Goal: Task Accomplishment & Management: Complete application form

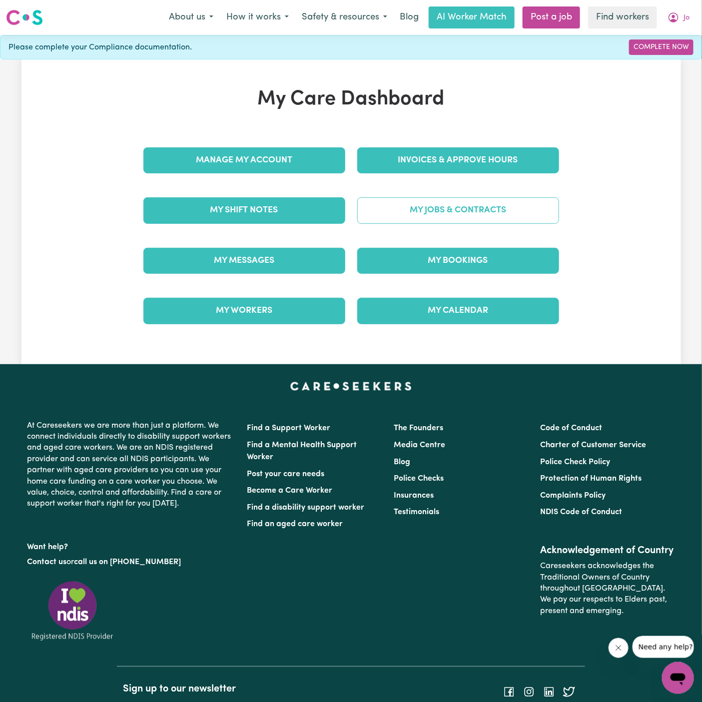
click at [479, 207] on link "My Jobs & Contracts" at bounding box center [458, 210] width 202 height 26
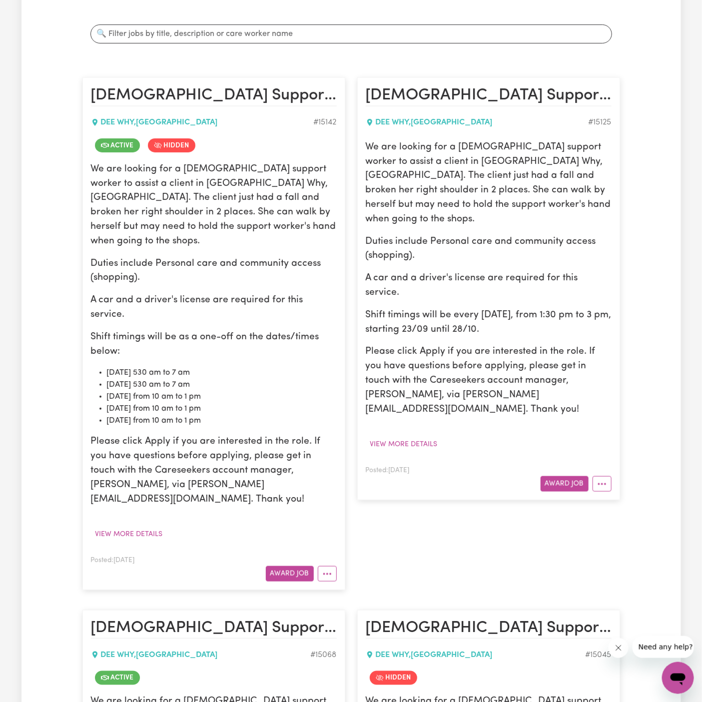
scroll to position [199, 0]
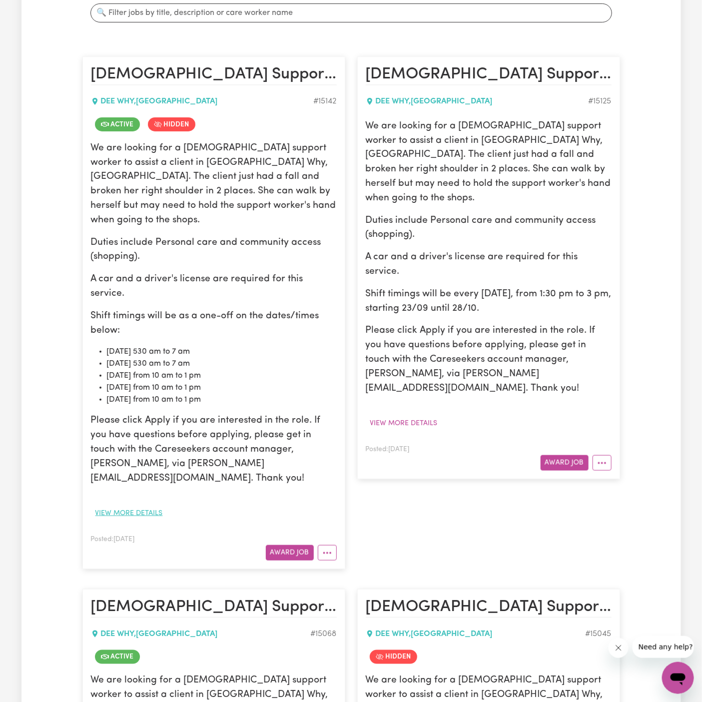
click at [141, 505] on button "View more details" at bounding box center [129, 512] width 76 height 15
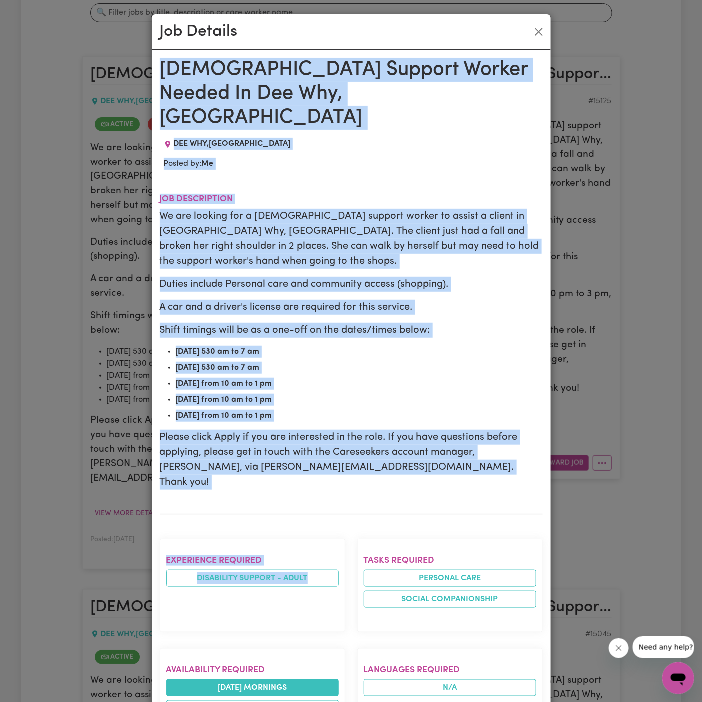
drag, startPoint x: 160, startPoint y: 68, endPoint x: 299, endPoint y: 626, distance: 574.8
click at [299, 626] on div "[DEMOGRAPHIC_DATA] Support Worker Needed In Dee Why, [GEOGRAPHIC_DATA] DEE WHY …" at bounding box center [351, 646] width 383 height 1177
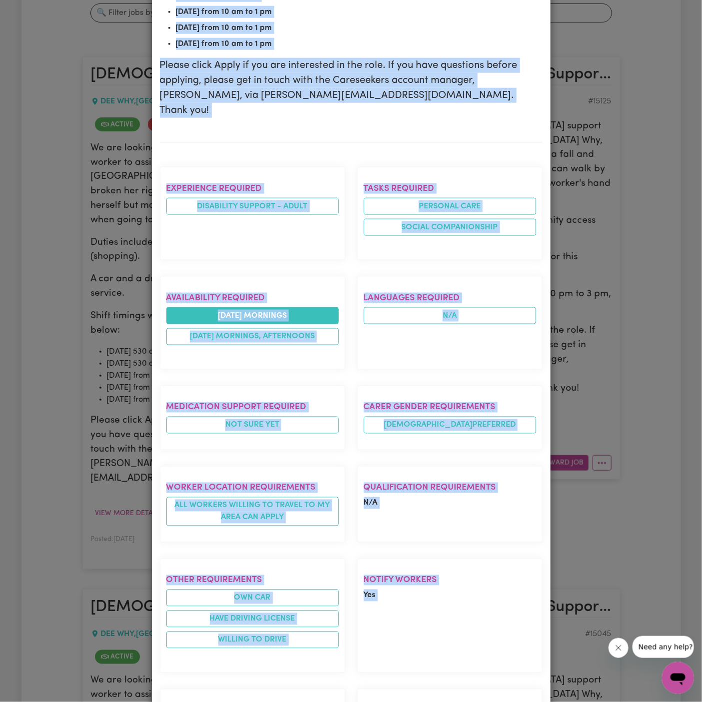
scroll to position [497, 0]
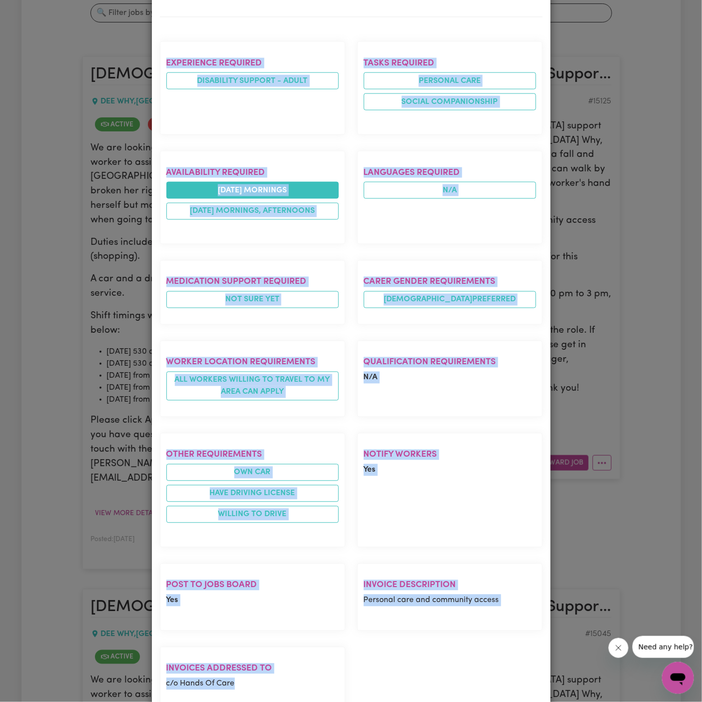
copy div "[DEMOGRAPHIC_DATA] Support Worker Needed In Dee Why, [GEOGRAPHIC_DATA] DEE WHY …"
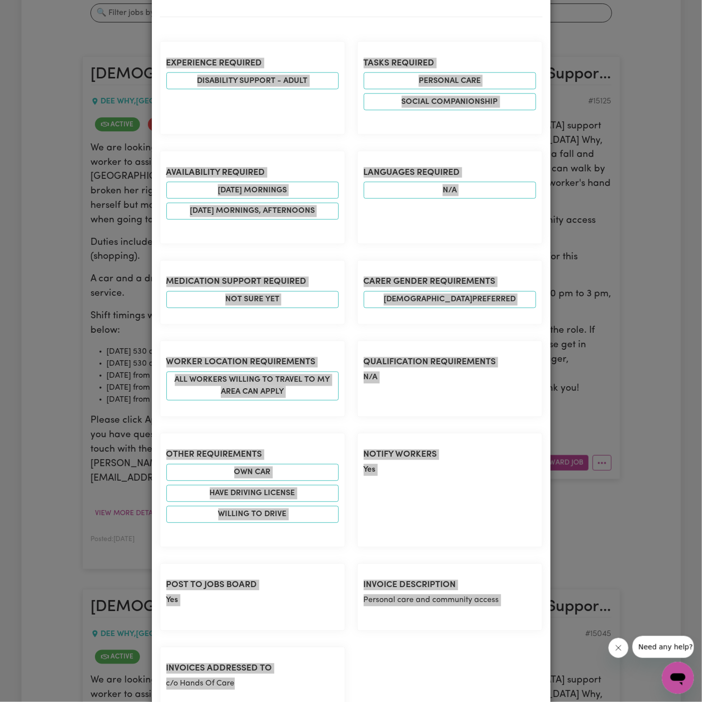
scroll to position [0, 0]
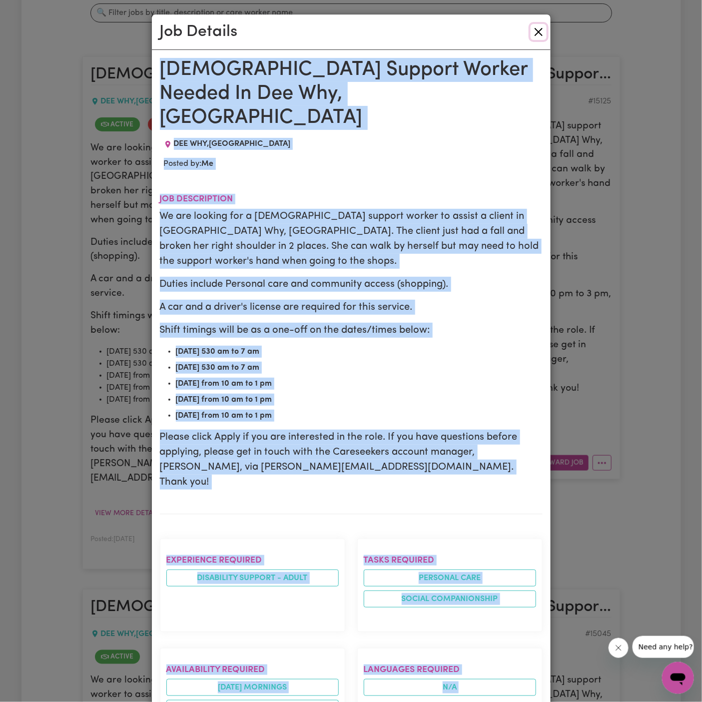
click at [535, 31] on button "Close" at bounding box center [538, 32] width 16 height 16
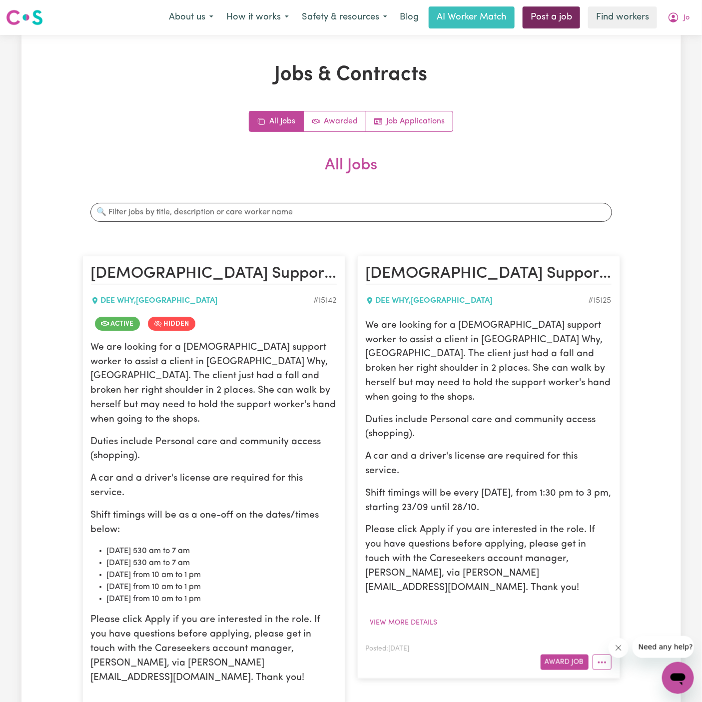
click at [553, 14] on link "Post a job" at bounding box center [550, 17] width 57 height 22
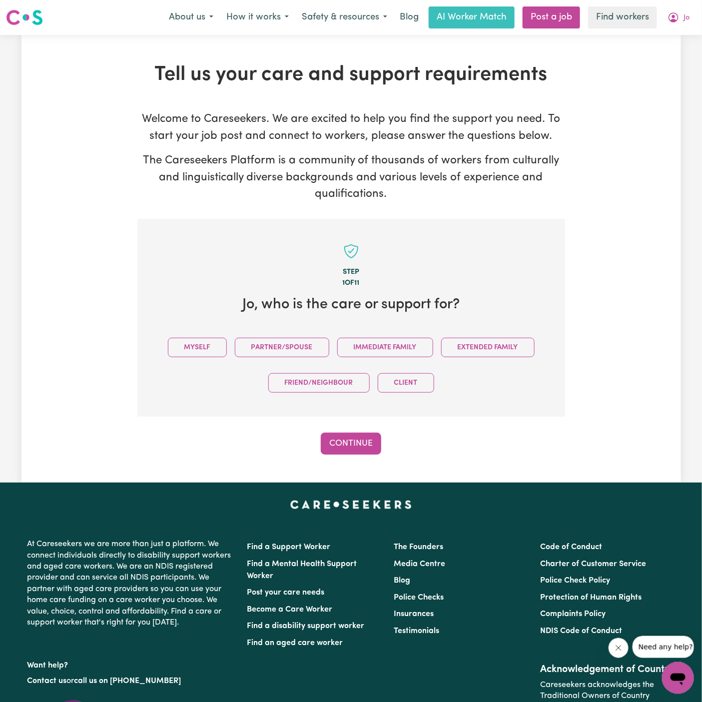
scroll to position [0, 0]
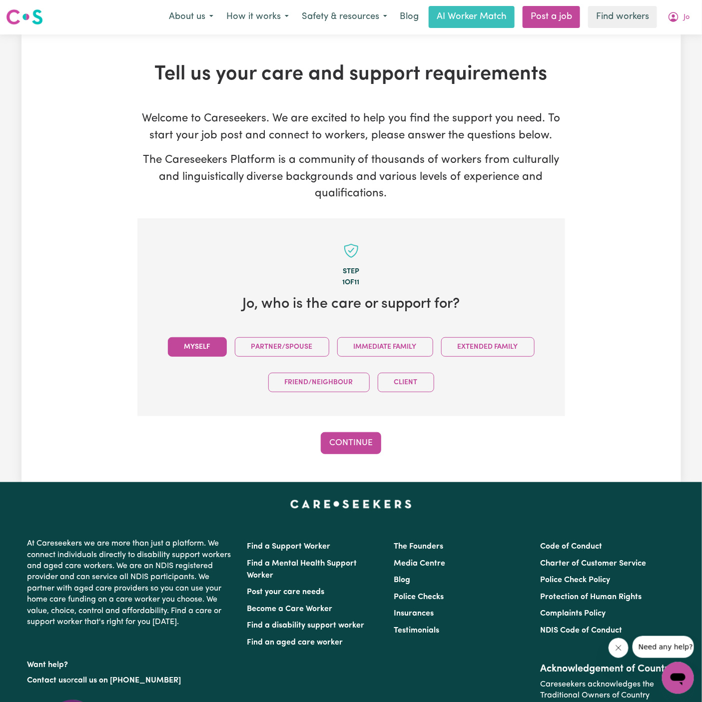
click at [210, 338] on button "Myself" at bounding box center [197, 346] width 59 height 19
click at [343, 446] on button "Continue" at bounding box center [351, 443] width 60 height 22
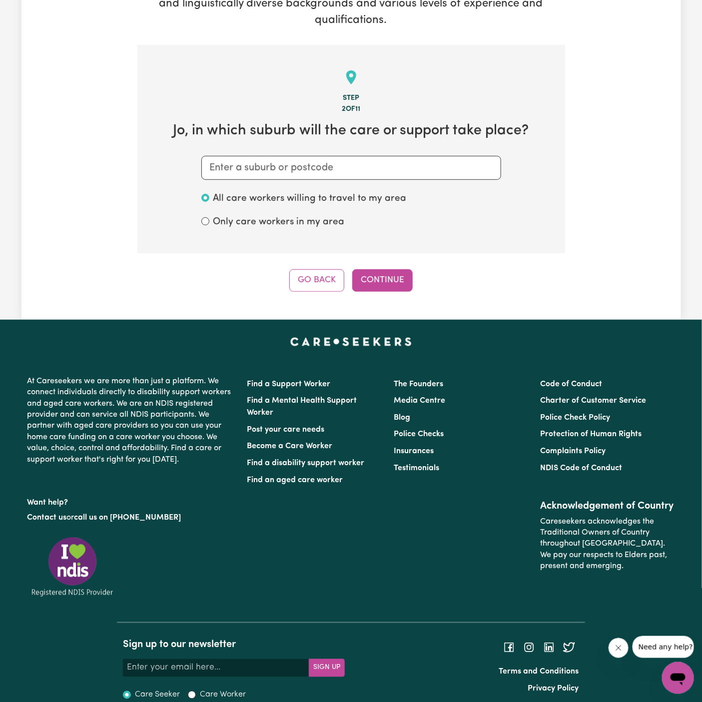
scroll to position [198, 0]
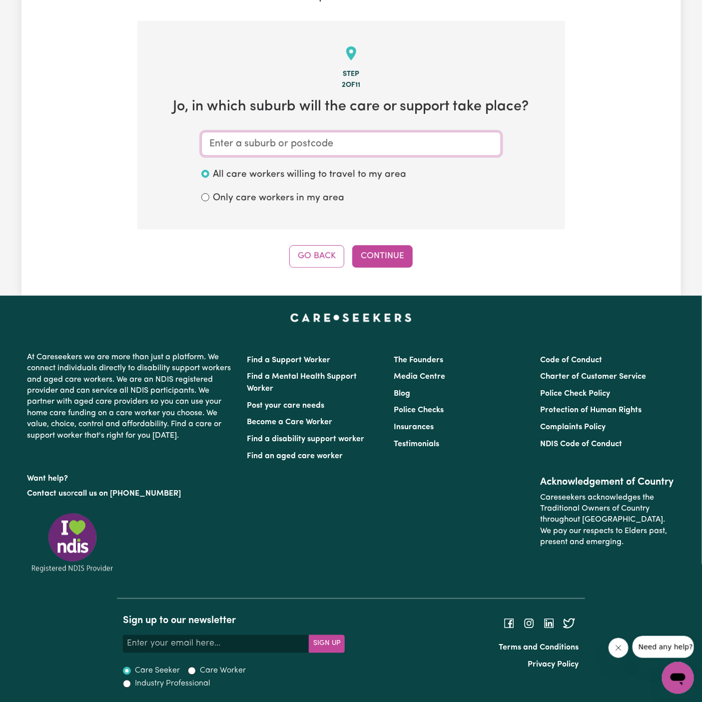
click at [331, 149] on input "text" at bounding box center [351, 144] width 300 height 24
paste input "DEE WHY"
type input "DEE WHY"
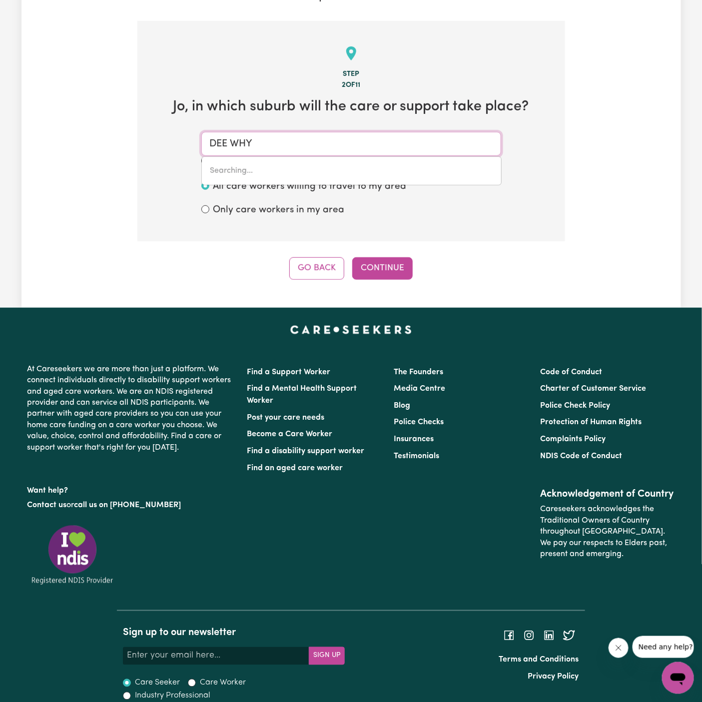
type input "DEE WHY, [GEOGRAPHIC_DATA], 2099"
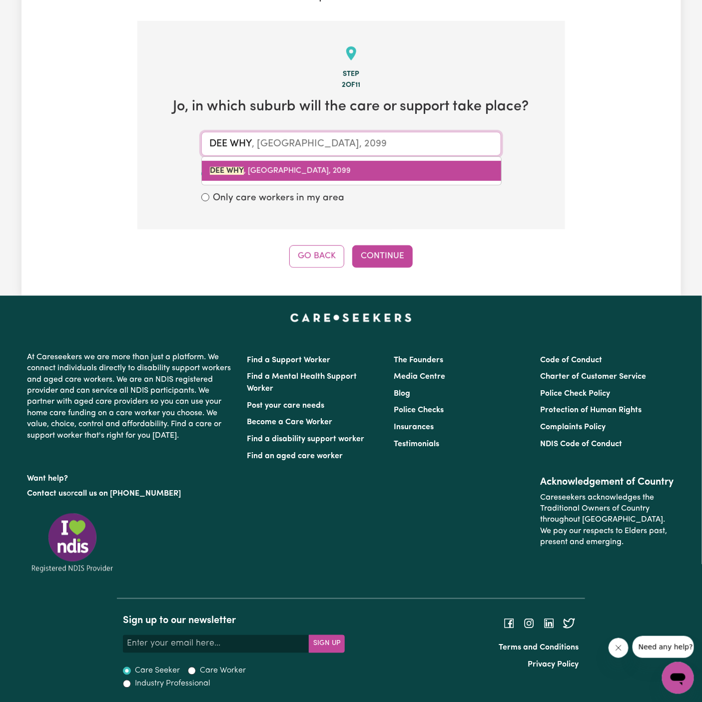
click at [286, 165] on link "DEE WHY , [GEOGRAPHIC_DATA], 2099" at bounding box center [351, 171] width 299 height 20
type input "DEE WHY, [GEOGRAPHIC_DATA], 2099"
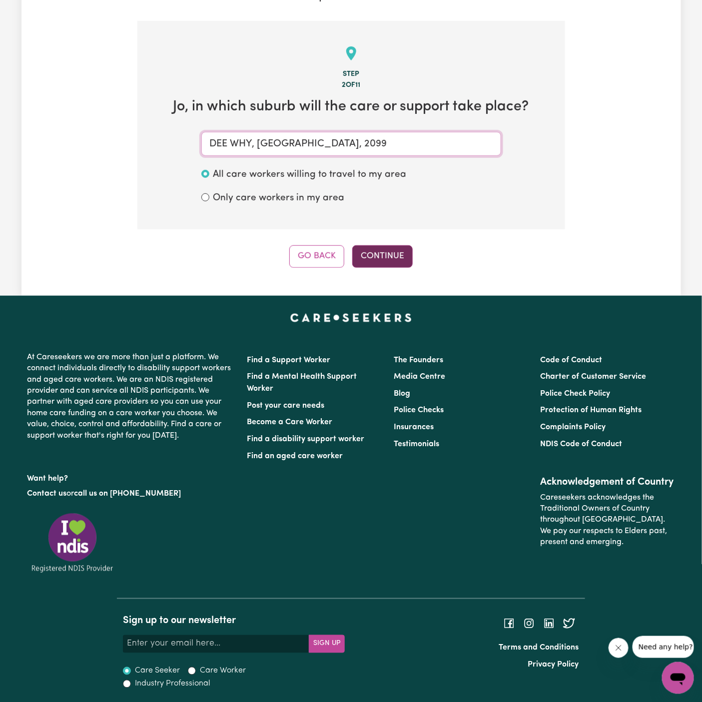
type input "DEE WHY, [GEOGRAPHIC_DATA], 2099"
click at [384, 257] on button "Continue" at bounding box center [382, 256] width 60 height 22
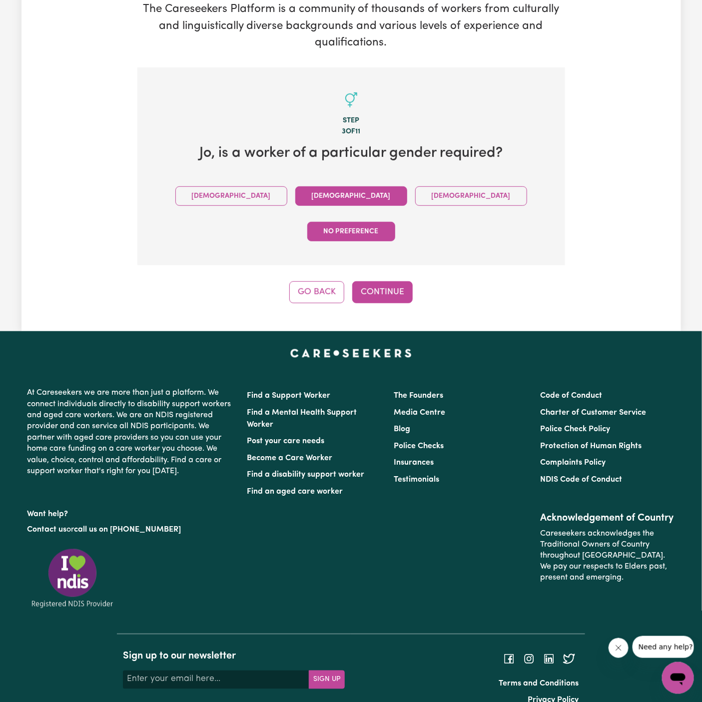
click at [298, 202] on button "[DEMOGRAPHIC_DATA]" at bounding box center [351, 195] width 112 height 19
click at [369, 281] on button "Continue" at bounding box center [382, 292] width 60 height 22
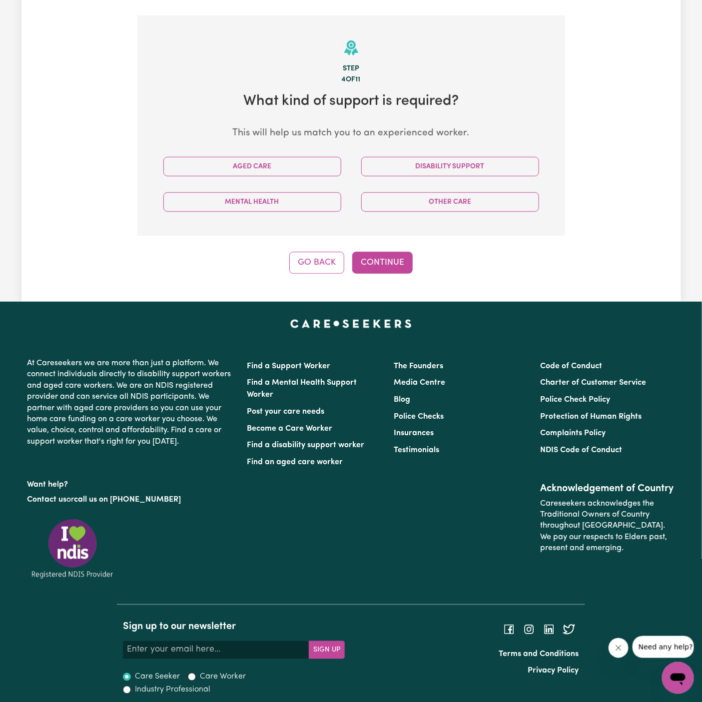
scroll to position [209, 0]
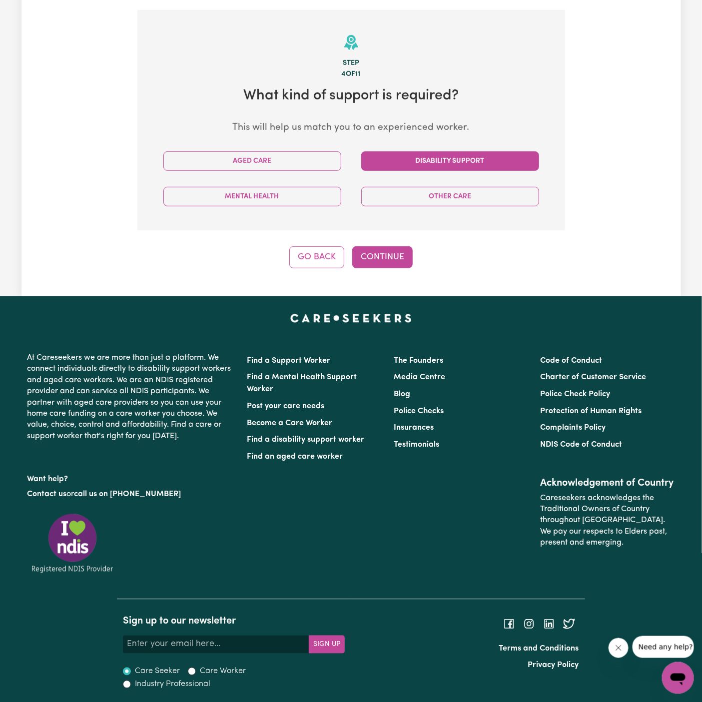
click at [414, 164] on button "Disability Support" at bounding box center [450, 160] width 178 height 19
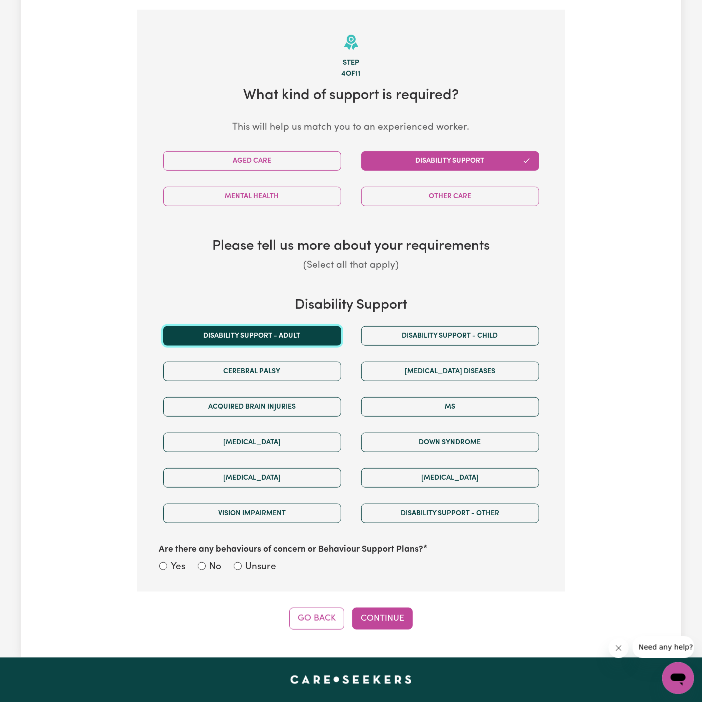
click at [290, 330] on button "Disability support - Adult" at bounding box center [252, 335] width 178 height 19
click at [265, 575] on section "Step 4 of 11 What kind of support is required? This will help us match you to a…" at bounding box center [351, 300] width 428 height 581
click at [258, 562] on label "Unsure" at bounding box center [261, 567] width 31 height 14
click at [242, 562] on input "Unsure" at bounding box center [238, 566] width 8 height 8
radio input "true"
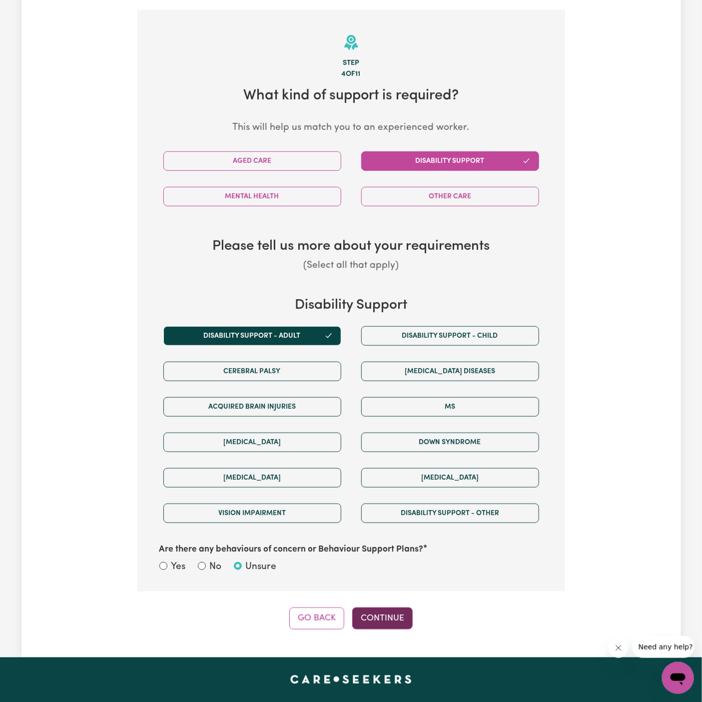
click at [394, 610] on button "Continue" at bounding box center [382, 618] width 60 height 22
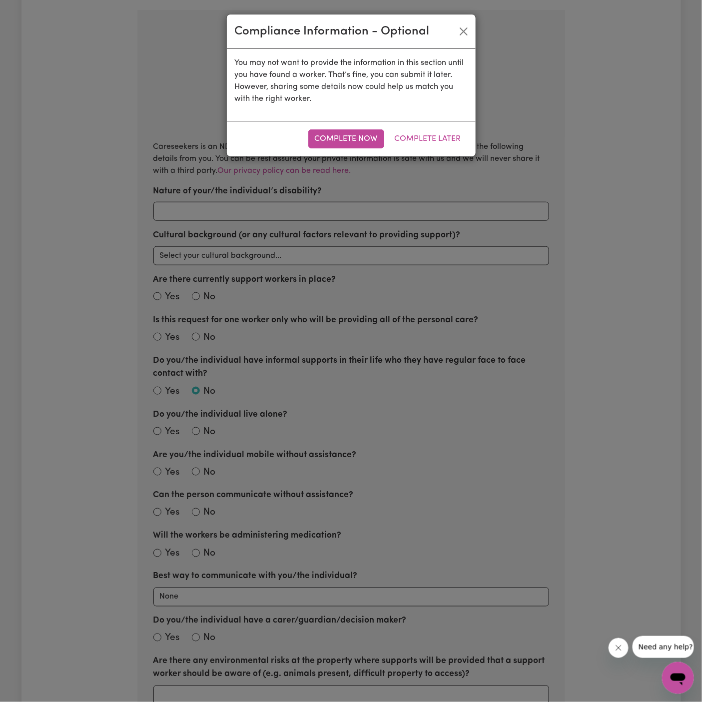
scroll to position [219, 0]
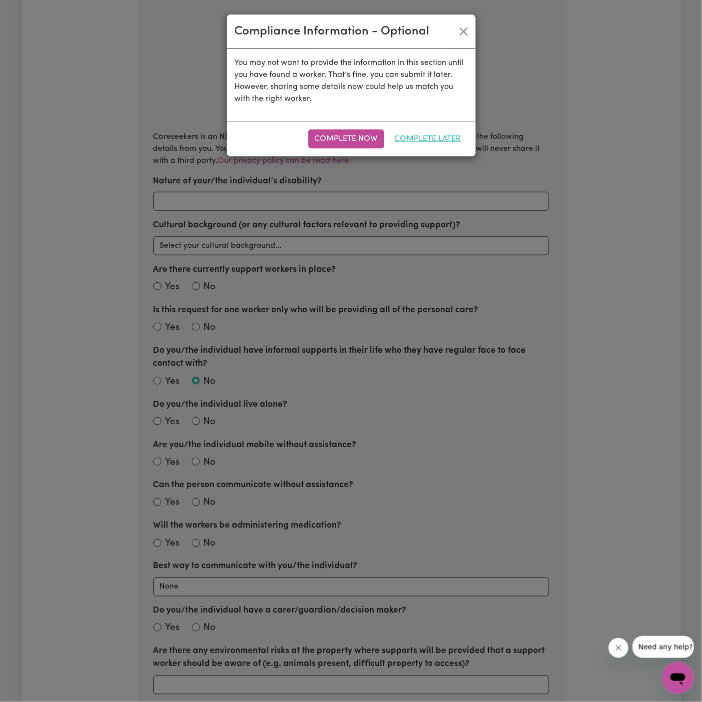
click at [435, 138] on button "Complete Later" at bounding box center [427, 138] width 79 height 19
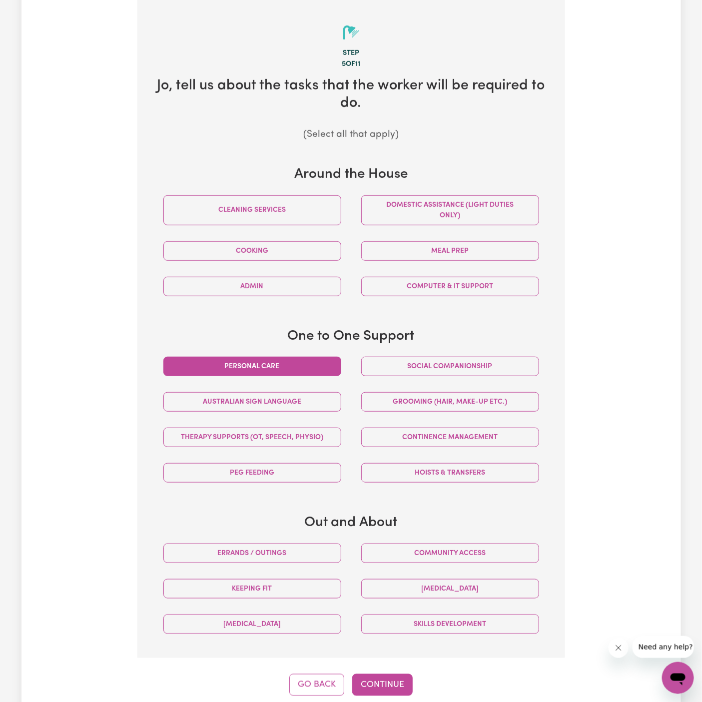
click at [297, 361] on button "Personal care" at bounding box center [252, 366] width 178 height 19
click at [404, 363] on button "Social companionship" at bounding box center [450, 366] width 178 height 19
click at [419, 571] on div "[MEDICAL_DATA]" at bounding box center [450, 588] width 198 height 35
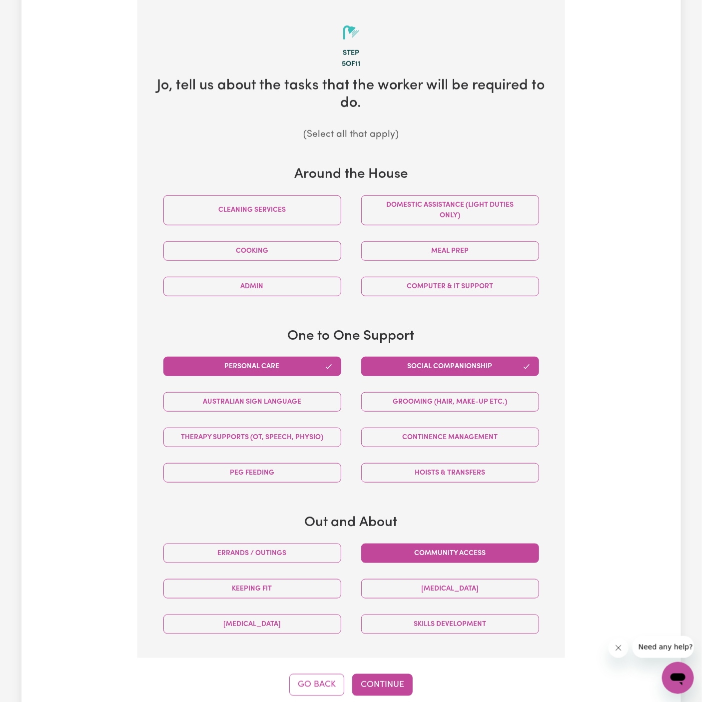
click at [416, 554] on button "Community access" at bounding box center [450, 552] width 178 height 19
click at [389, 678] on button "Continue" at bounding box center [382, 685] width 60 height 22
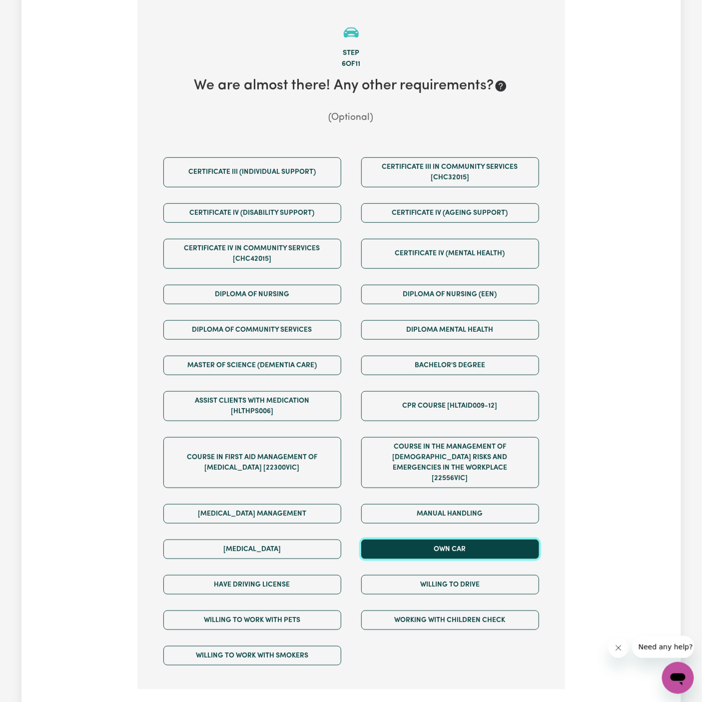
click at [431, 539] on button "Own Car" at bounding box center [450, 548] width 178 height 19
click at [431, 567] on div "Willing to drive" at bounding box center [450, 584] width 198 height 35
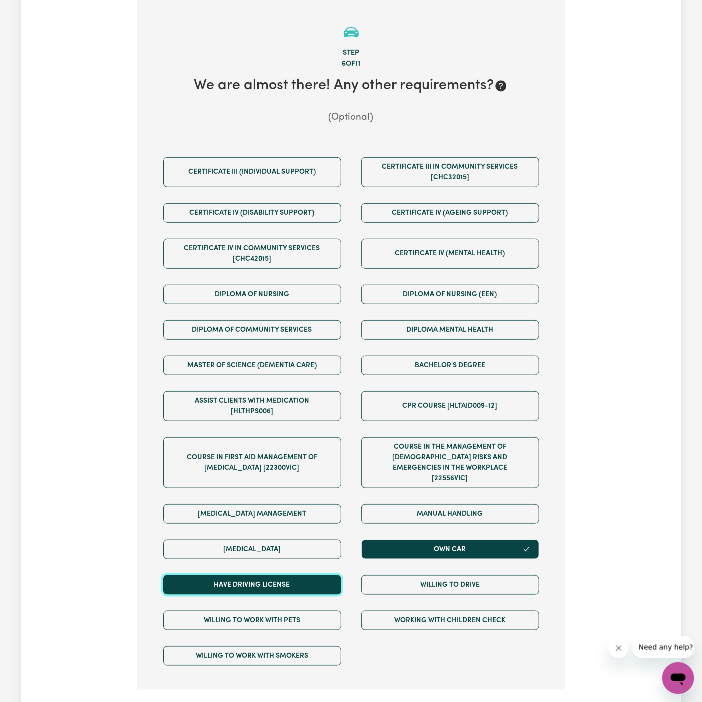
click at [311, 575] on button "Have driving license" at bounding box center [252, 584] width 178 height 19
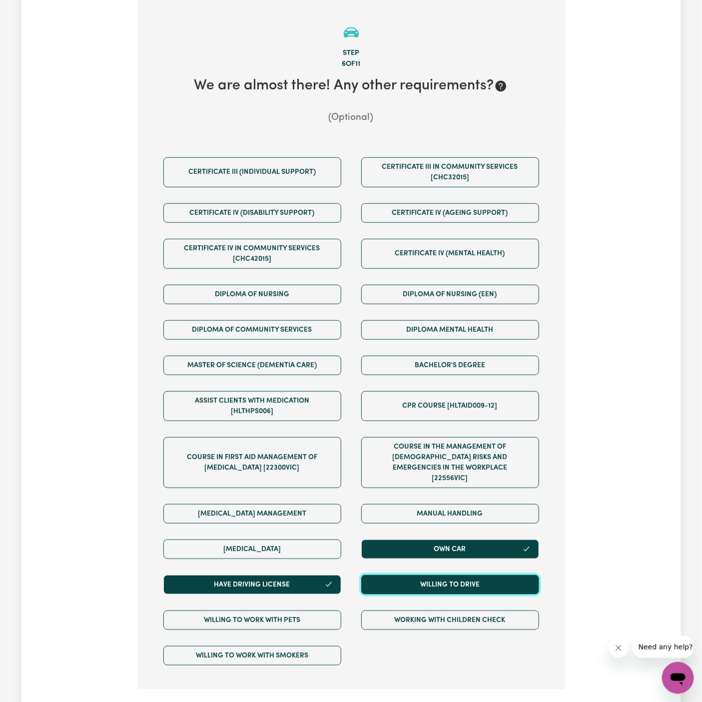
click at [430, 575] on button "Willing to drive" at bounding box center [450, 584] width 178 height 19
click at [379, 701] on button "Continue" at bounding box center [382, 716] width 60 height 22
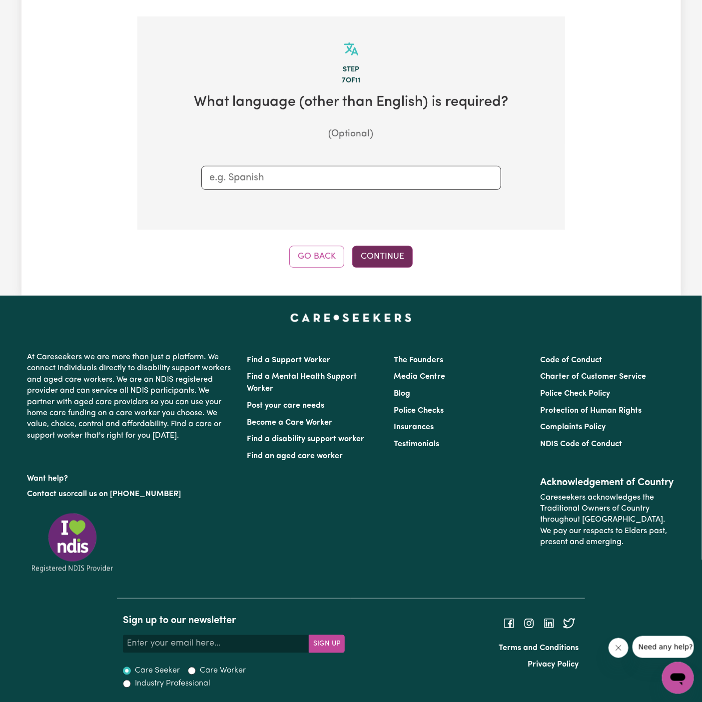
click at [391, 247] on button "Continue" at bounding box center [382, 257] width 60 height 22
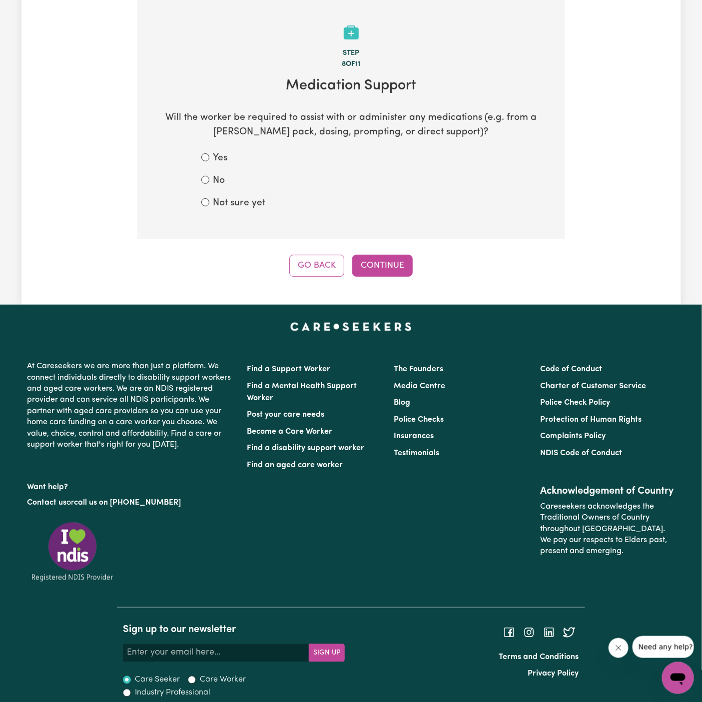
click at [234, 198] on label "Not sure yet" at bounding box center [239, 203] width 52 height 14
click at [209, 198] on input "Not sure yet" at bounding box center [205, 202] width 8 height 8
radio input "true"
click at [386, 263] on button "Continue" at bounding box center [382, 266] width 60 height 22
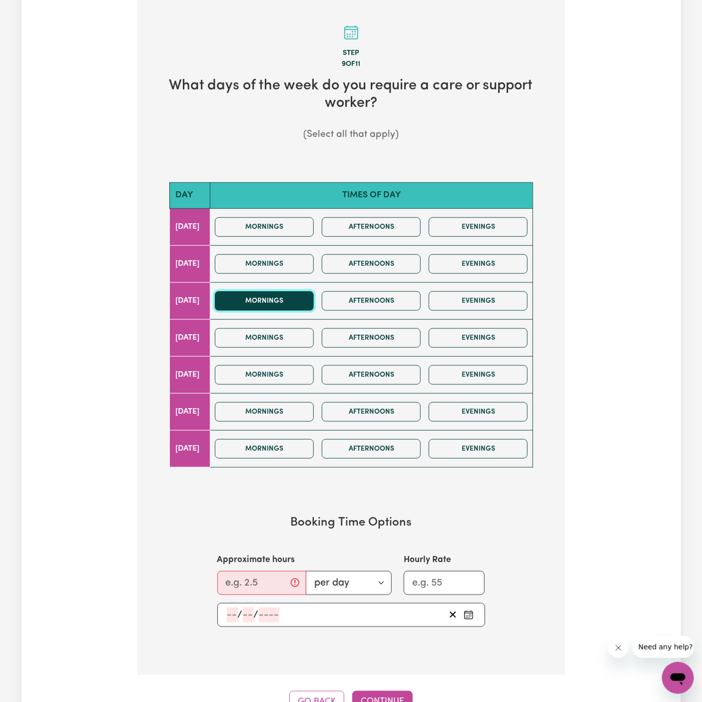
click at [314, 301] on button "Mornings" at bounding box center [264, 300] width 99 height 19
click at [392, 301] on button "Afternoons" at bounding box center [371, 300] width 99 height 19
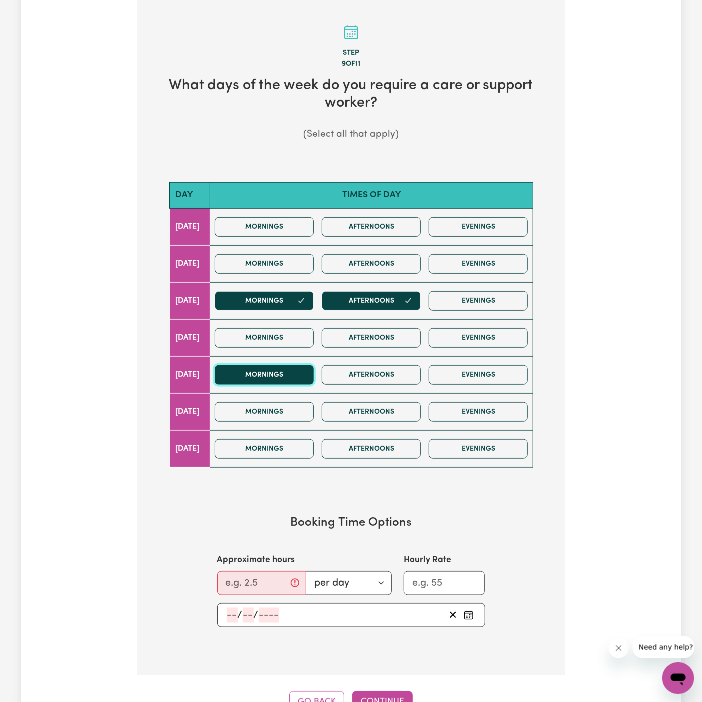
click at [294, 377] on button "Mornings" at bounding box center [264, 374] width 99 height 19
click at [360, 374] on button "Afternoons" at bounding box center [371, 374] width 99 height 19
click at [250, 573] on input "Approximate hours" at bounding box center [261, 583] width 89 height 24
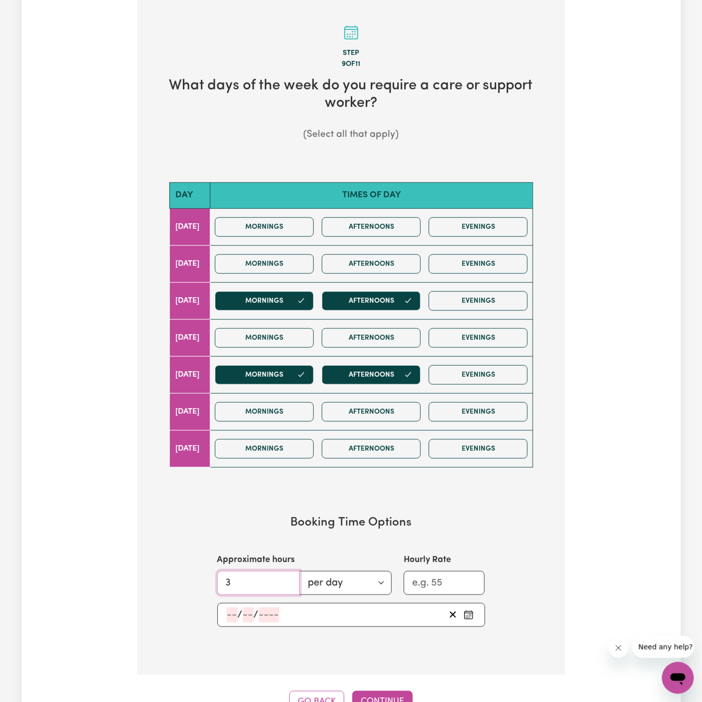
type input "3"
click at [228, 611] on input "number" at bounding box center [232, 614] width 11 height 15
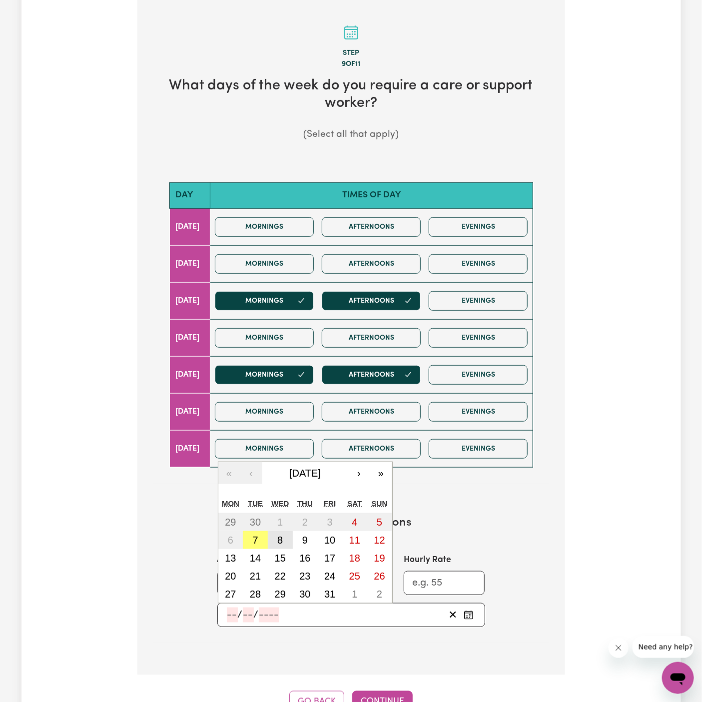
click at [283, 534] on button "8" at bounding box center [280, 540] width 25 height 18
type input "[DATE]"
type input "8"
type input "10"
type input "2025"
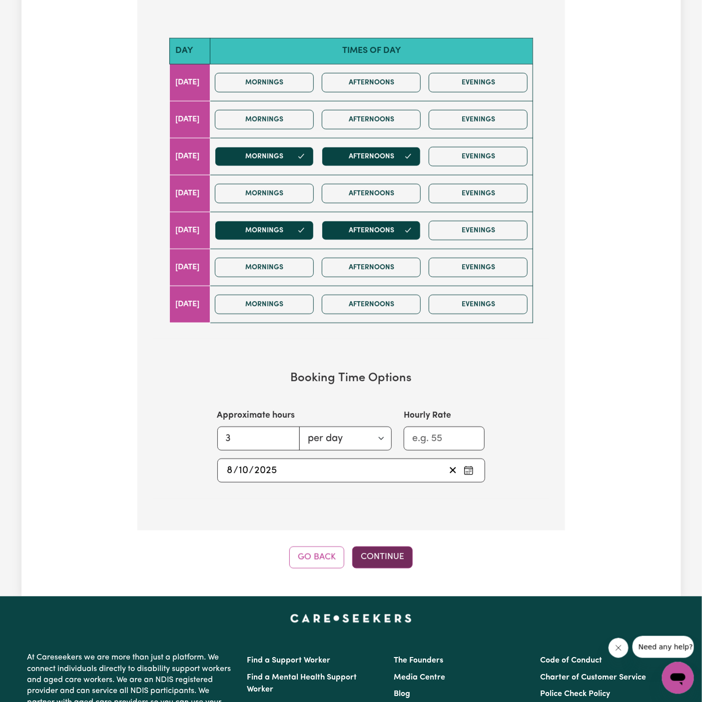
click at [385, 548] on button "Continue" at bounding box center [382, 557] width 60 height 22
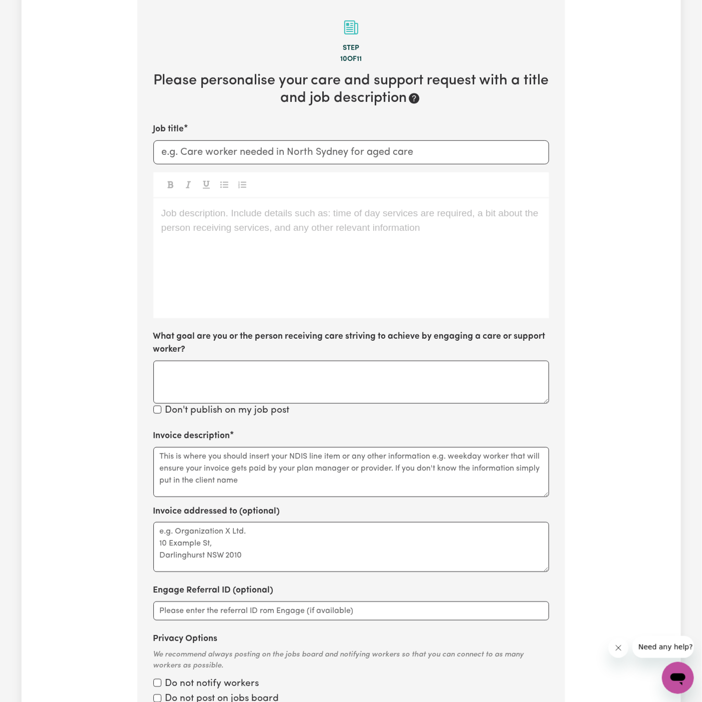
scroll to position [219, 0]
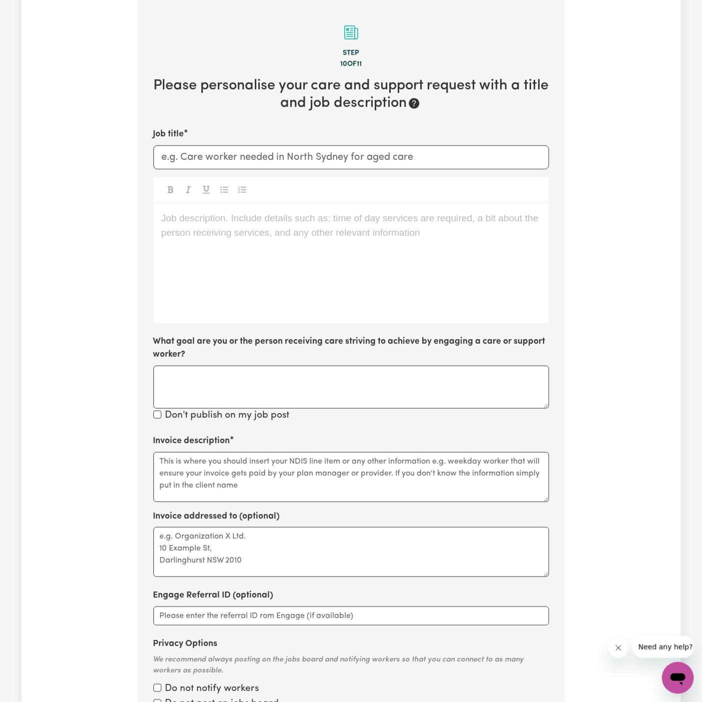
click at [409, 228] on div "Job description. Include details such as: time of day services are required, a …" at bounding box center [351, 263] width 396 height 120
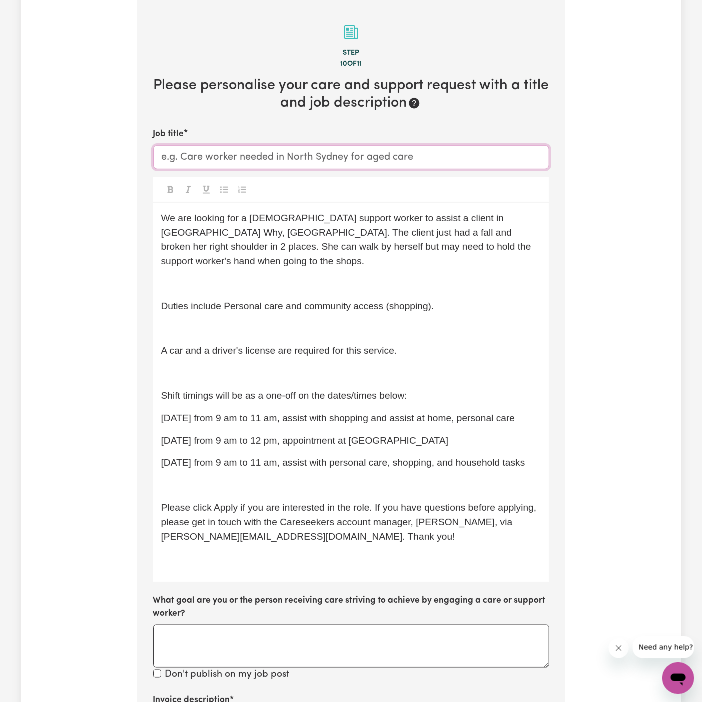
click at [279, 155] on input "Job title" at bounding box center [351, 157] width 396 height 24
paste input "[DEMOGRAPHIC_DATA] Support Worker Needed In Dee Why, [GEOGRAPHIC_DATA]"
type input "[DEMOGRAPHIC_DATA] Support Worker Needed In Dee Why, [GEOGRAPHIC_DATA]"
click at [258, 277] on p "﻿" at bounding box center [351, 284] width 380 height 14
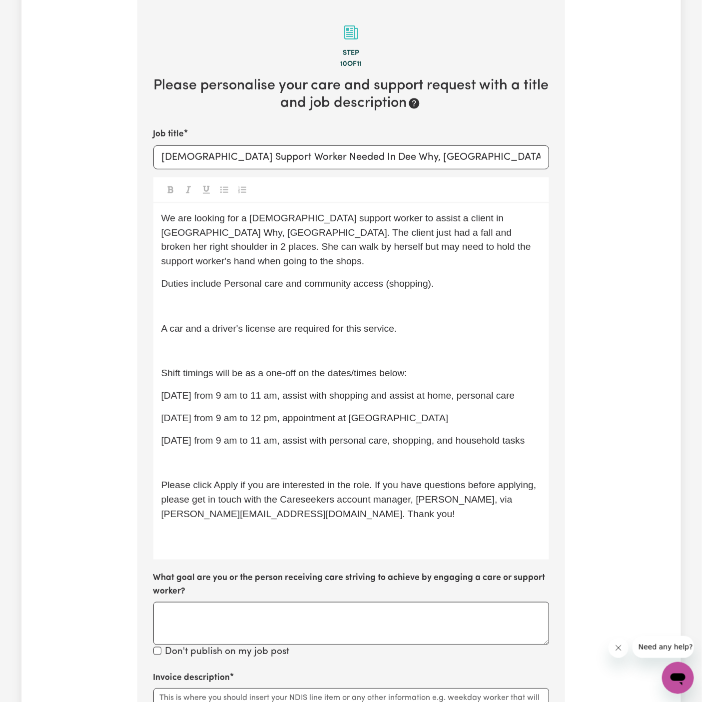
click at [252, 299] on p "﻿" at bounding box center [351, 306] width 380 height 14
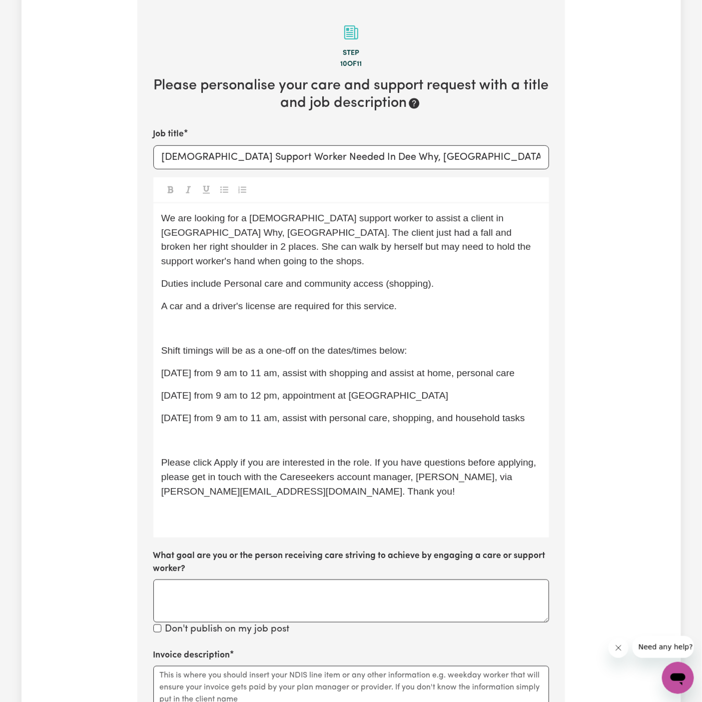
click at [252, 306] on div "We are looking for a [DEMOGRAPHIC_DATA] support worker to assist a client in [G…" at bounding box center [351, 370] width 396 height 334
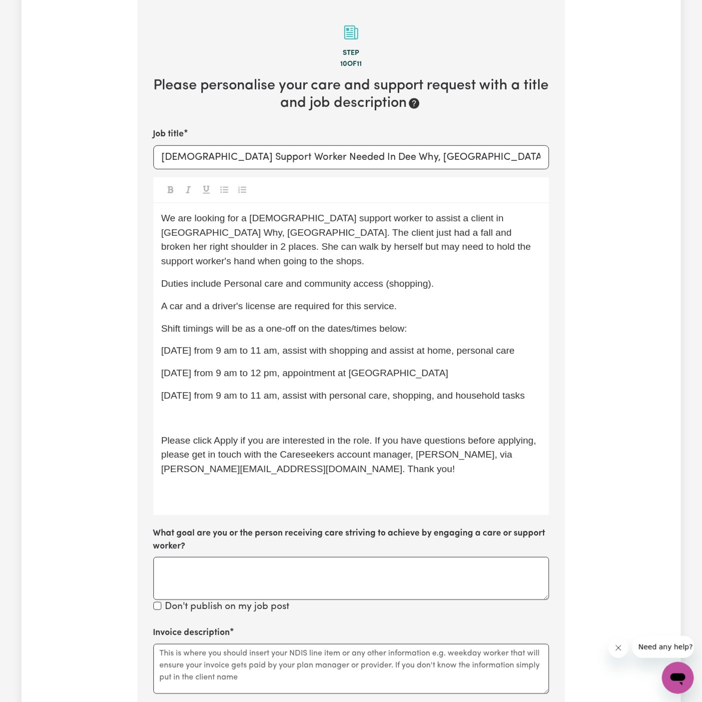
click at [245, 359] on div "We are looking for a [DEMOGRAPHIC_DATA] support worker to assist a client in [G…" at bounding box center [351, 359] width 396 height 312
drag, startPoint x: 545, startPoint y: 398, endPoint x: 158, endPoint y: 343, distance: 391.5
click at [158, 343] on div "We are looking for a [DEMOGRAPHIC_DATA] support worker to assist a client in [G…" at bounding box center [351, 359] width 396 height 312
click at [216, 189] on div at bounding box center [351, 190] width 396 height 26
drag, startPoint x: 161, startPoint y: 336, endPoint x: 548, endPoint y: 397, distance: 391.9
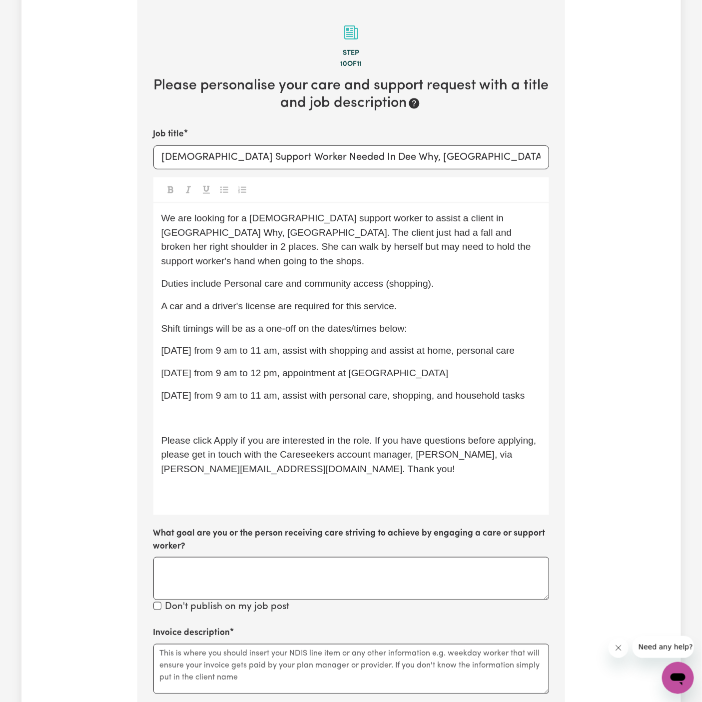
click at [548, 397] on section "Step 10 of 11 Please personalise your care and support request with a title and…" at bounding box center [351, 463] width 428 height 927
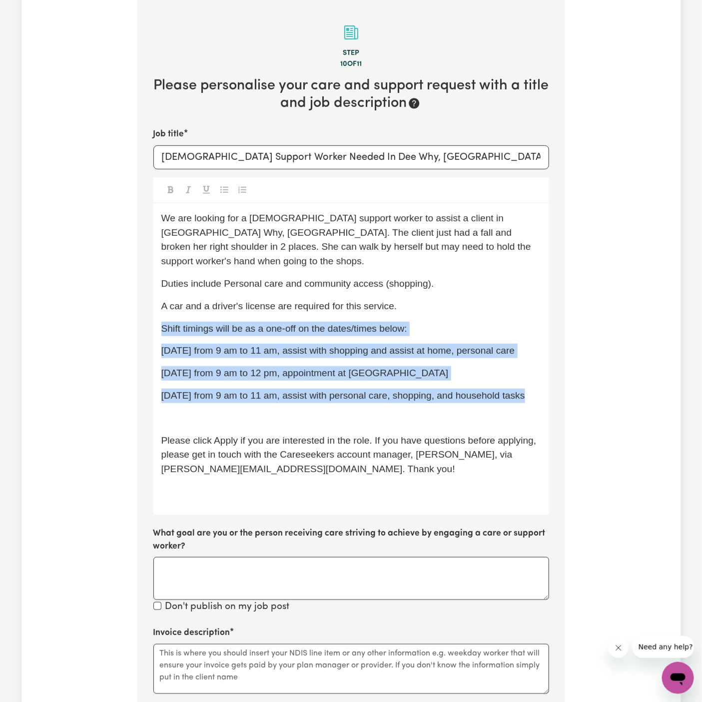
click at [220, 186] on icon "Toggle undefined" at bounding box center [224, 190] width 8 height 8
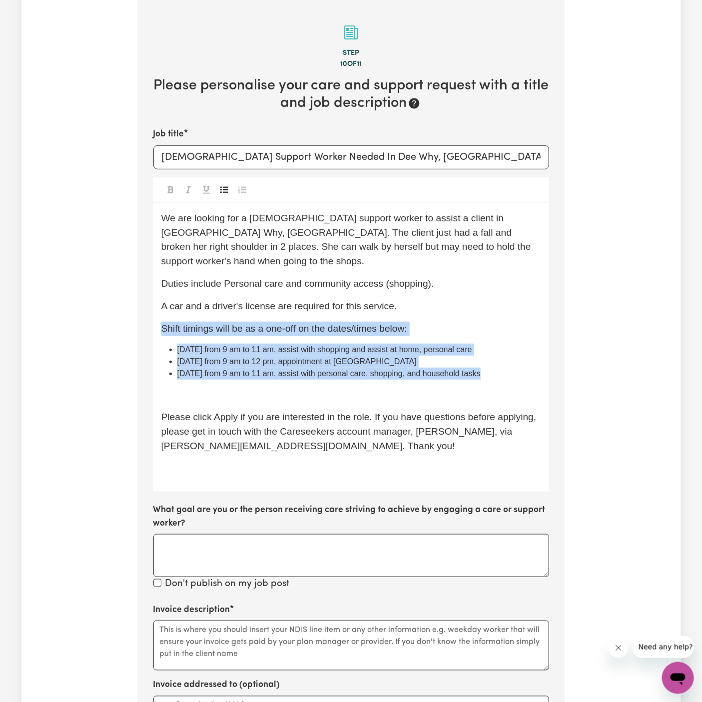
click at [295, 323] on span "Shift timings will be as a one-off on the dates/times below:" at bounding box center [284, 328] width 246 height 10
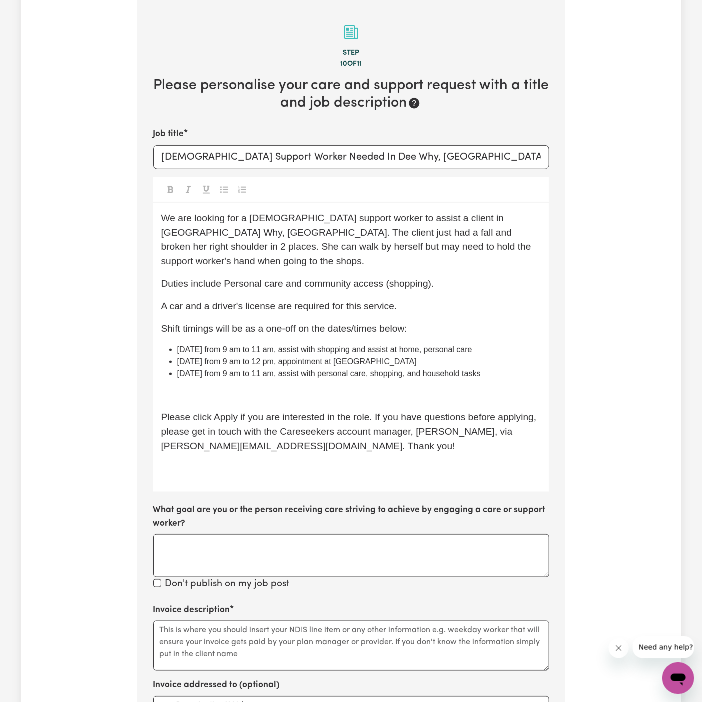
click at [337, 344] on li "[DATE] from 9 am to 11 am, assist with shopping and assist at home, personal ca…" at bounding box center [359, 350] width 364 height 12
drag, startPoint x: 316, startPoint y: 337, endPoint x: 571, endPoint y: 333, distance: 255.3
click at [571, 333] on div "Tell us your care and support requirements Welcome to Careseekers. We are excit…" at bounding box center [350, 393] width 659 height 1098
drag, startPoint x: 317, startPoint y: 348, endPoint x: 531, endPoint y: 348, distance: 214.3
click at [531, 356] on li "[DATE] from 9 am to 12 pm, appointment at [GEOGRAPHIC_DATA]" at bounding box center [359, 362] width 364 height 12
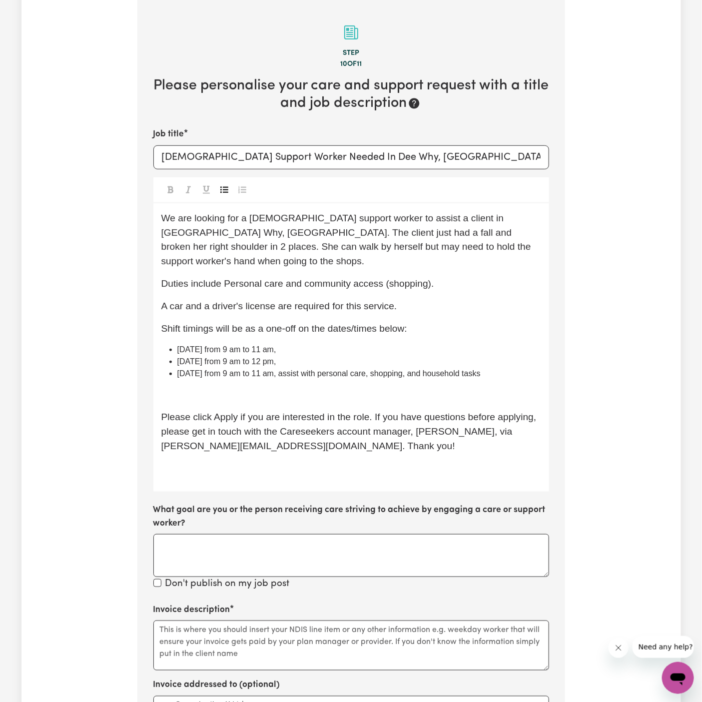
drag, startPoint x: 294, startPoint y: 364, endPoint x: 515, endPoint y: 360, distance: 221.8
click at [515, 368] on li "[DATE] from 9 am to 11 am, assist with personal care, shopping, and household t…" at bounding box center [359, 374] width 364 height 12
drag, startPoint x: 515, startPoint y: 360, endPoint x: 292, endPoint y: 364, distance: 223.3
click at [292, 368] on li "[DATE] from 9 am to 11 am, assist with personal care, shopping, and household t…" at bounding box center [359, 374] width 364 height 12
click at [336, 356] on li "[DATE] from 9 am to 12 pm," at bounding box center [359, 362] width 364 height 12
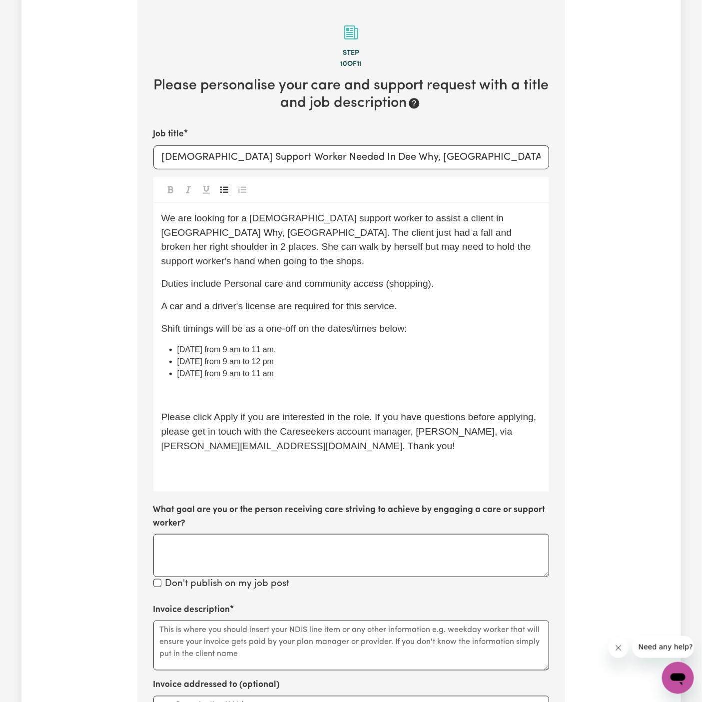
click at [333, 344] on li "[DATE] from 9 am to 11 am," at bounding box center [359, 350] width 364 height 12
click at [309, 388] on p "﻿" at bounding box center [351, 395] width 380 height 14
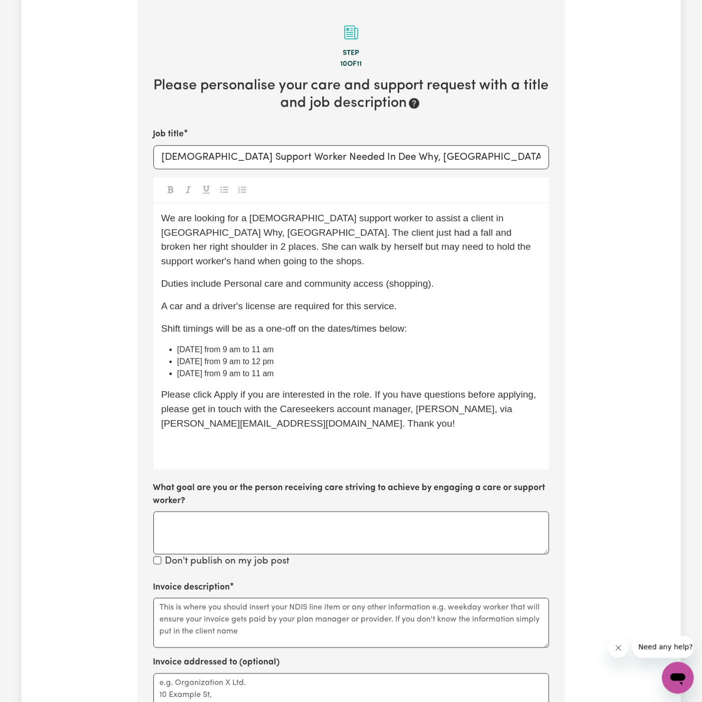
click at [309, 439] on p "﻿" at bounding box center [351, 446] width 380 height 14
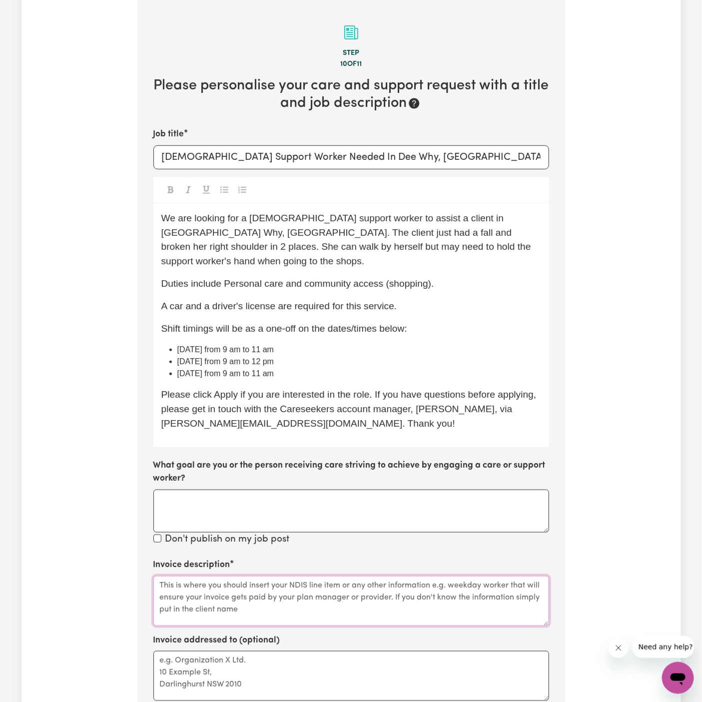
click at [303, 576] on textarea "Invoice description" at bounding box center [351, 601] width 396 height 50
paste textarea "Personal care and community access"
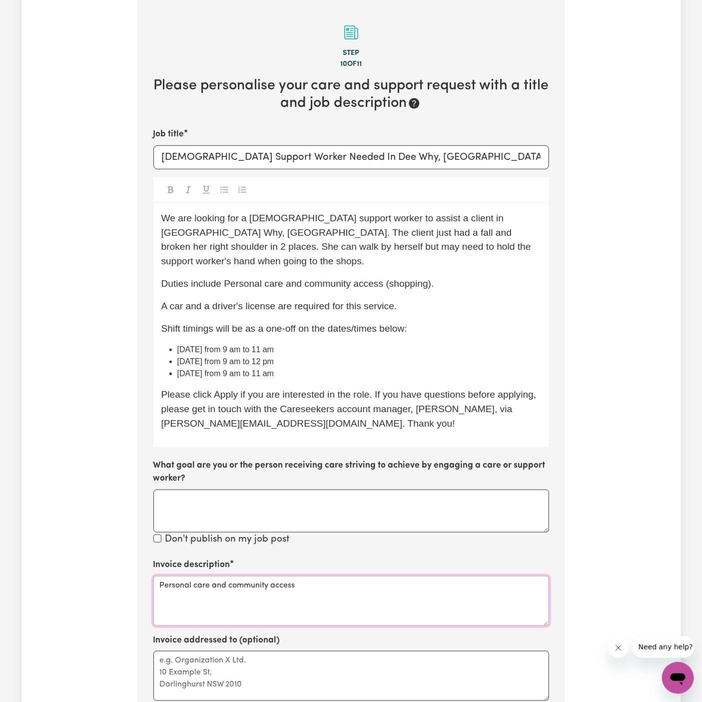
type textarea "Personal care and community access"
click at [315, 618] on div "Invoice description Personal care and community access Invoice addressed to (op…" at bounding box center [351, 696] width 396 height 277
click at [360, 652] on textarea "Invoice addressed to (optional)" at bounding box center [351, 676] width 396 height 50
paste textarea "c/o Hands Of Care"
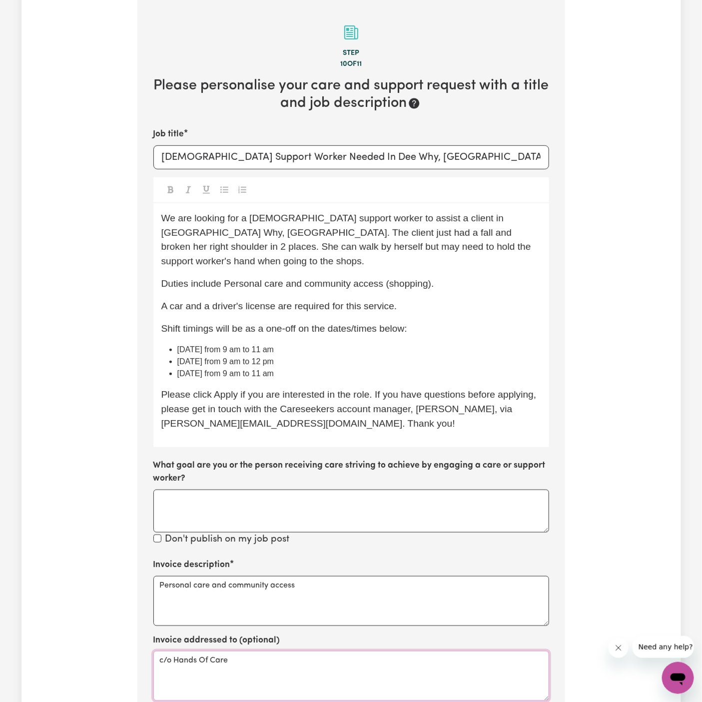
type textarea "c/o Hands Of Care"
click at [193, 222] on span "We are looking for a [DEMOGRAPHIC_DATA] support worker to assist a client in [G…" at bounding box center [347, 239] width 373 height 53
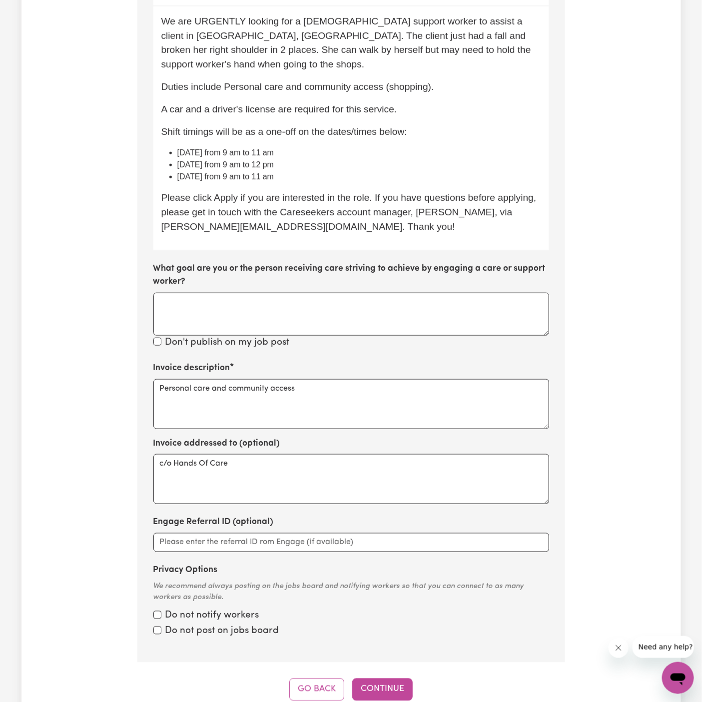
scroll to position [518, 0]
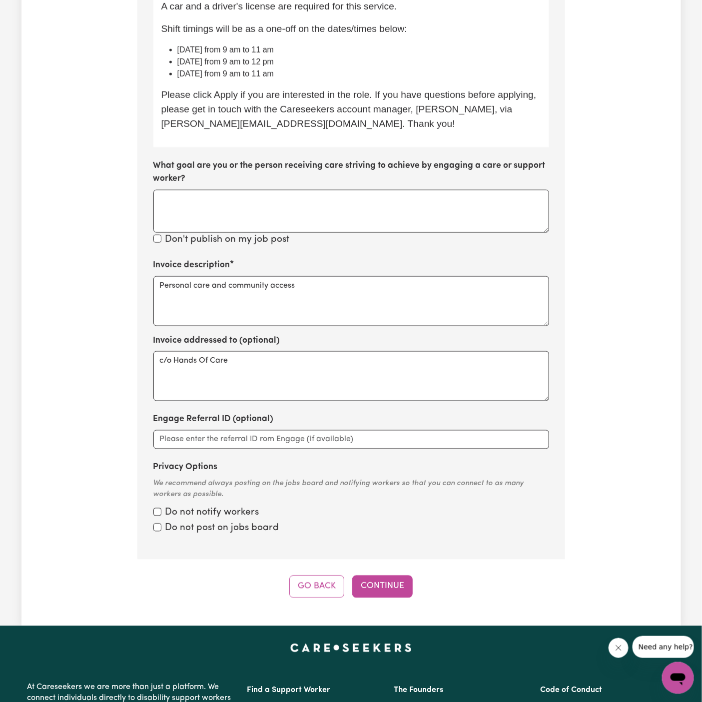
click at [401, 587] on div "Tell us your care and support requirements Welcome to Careseekers. We are excit…" at bounding box center [350, 71] width 659 height 1109
click at [369, 551] on div "Step 10 of 11 Please personalise your care and support request with a title and…" at bounding box center [351, 149] width 428 height 898
click at [370, 575] on button "Continue" at bounding box center [382, 586] width 60 height 22
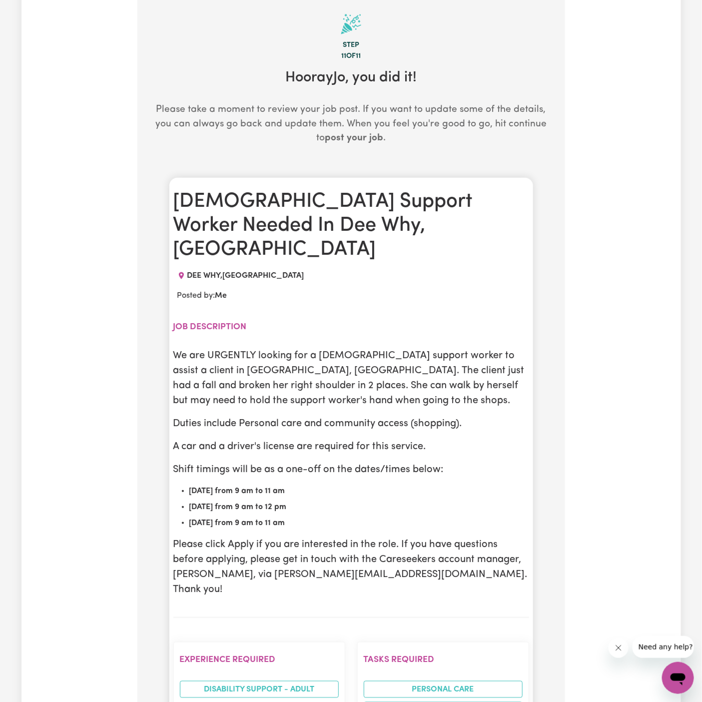
scroll to position [219, 0]
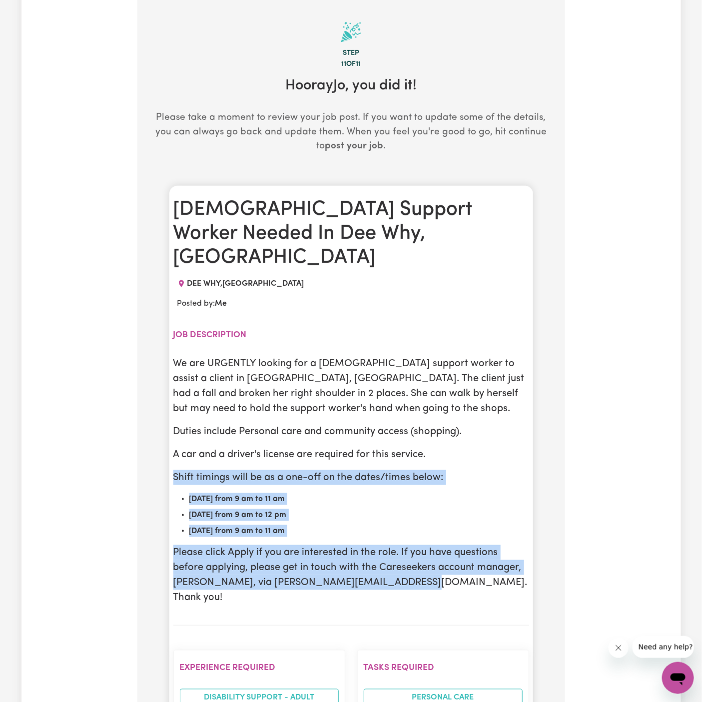
drag, startPoint x: 370, startPoint y: 568, endPoint x: 433, endPoint y: 428, distance: 153.4
click at [433, 428] on section "Job description We are URGENTLY looking for a [DEMOGRAPHIC_DATA] support worker…" at bounding box center [351, 472] width 356 height 308
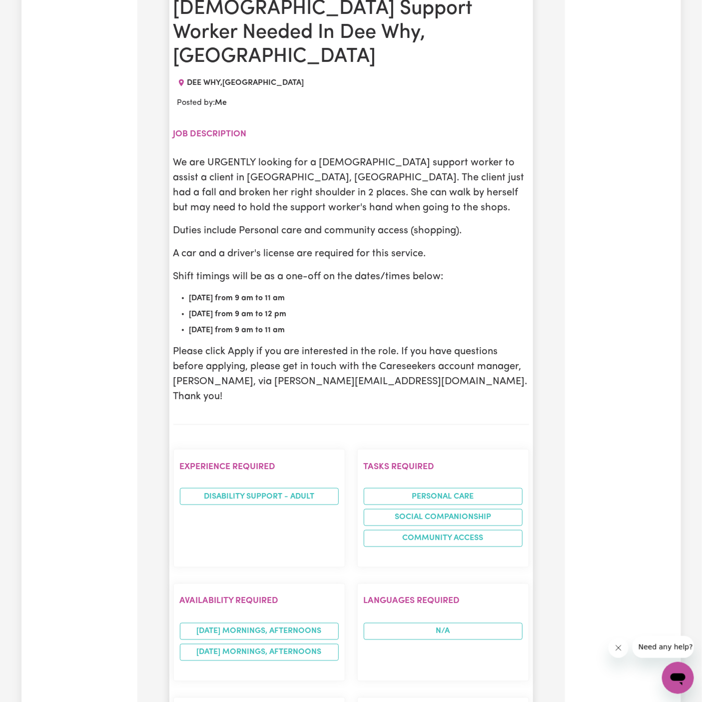
click at [433, 462] on h2 "Tasks required" at bounding box center [443, 467] width 159 height 10
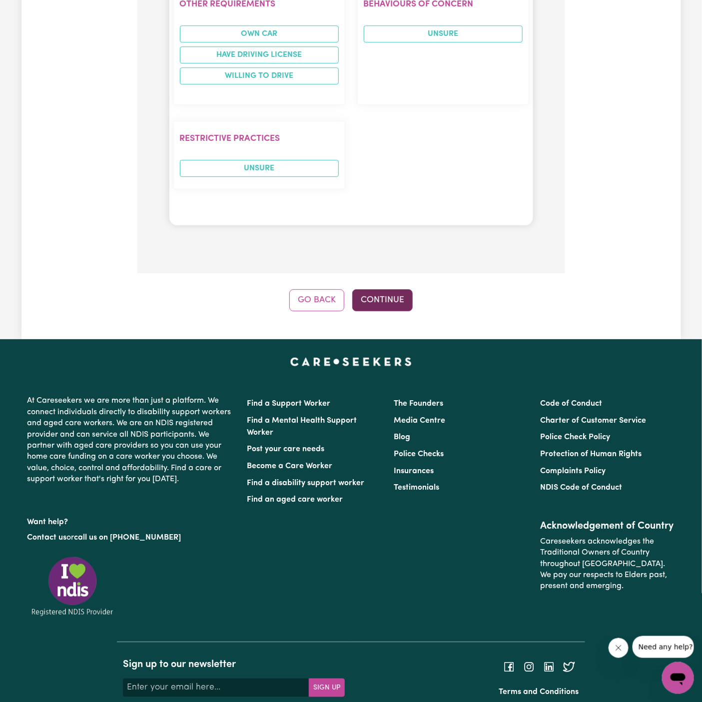
click at [398, 289] on button "Continue" at bounding box center [382, 300] width 60 height 22
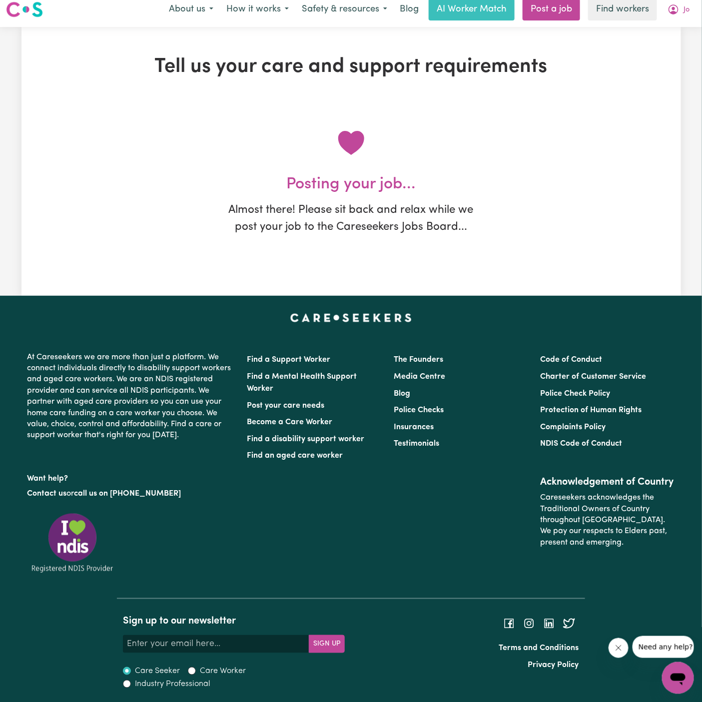
scroll to position [0, 0]
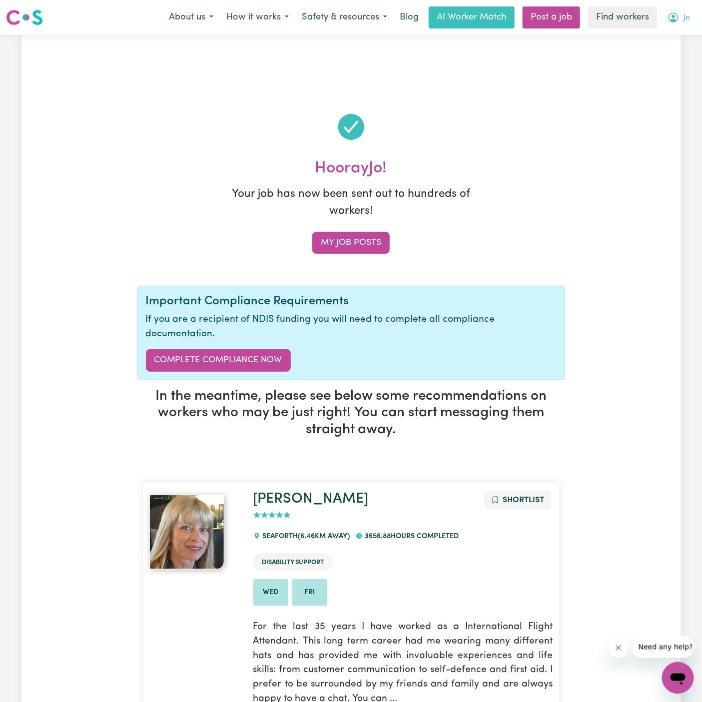
click at [680, 15] on button "Jo" at bounding box center [678, 17] width 35 height 21
click at [678, 37] on link "My Dashboard" at bounding box center [655, 38] width 79 height 19
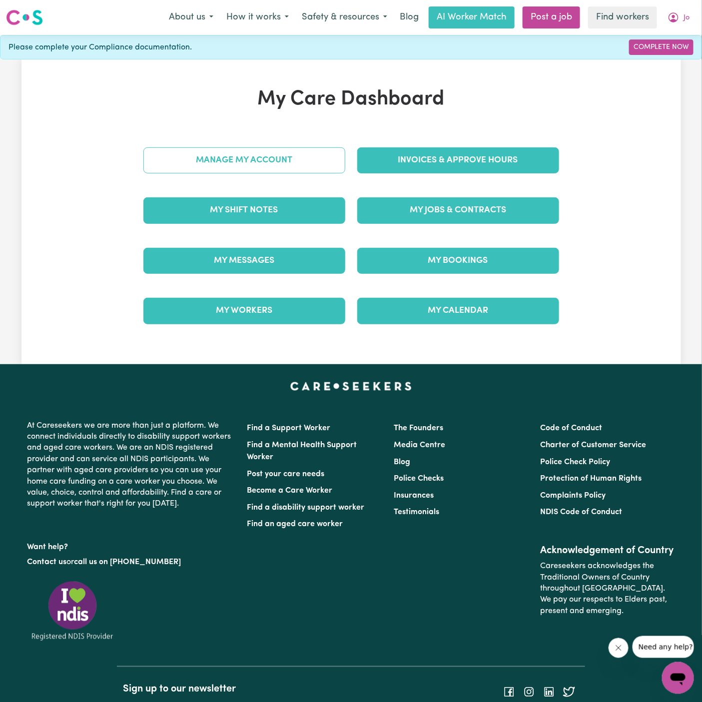
click at [262, 158] on link "Manage My Account" at bounding box center [244, 160] width 202 height 26
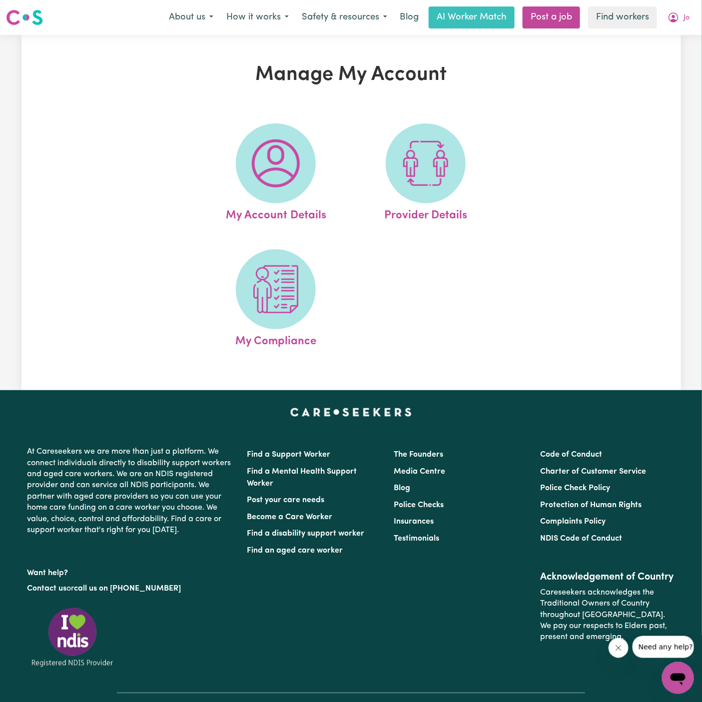
click at [262, 158] on img at bounding box center [276, 163] width 48 height 48
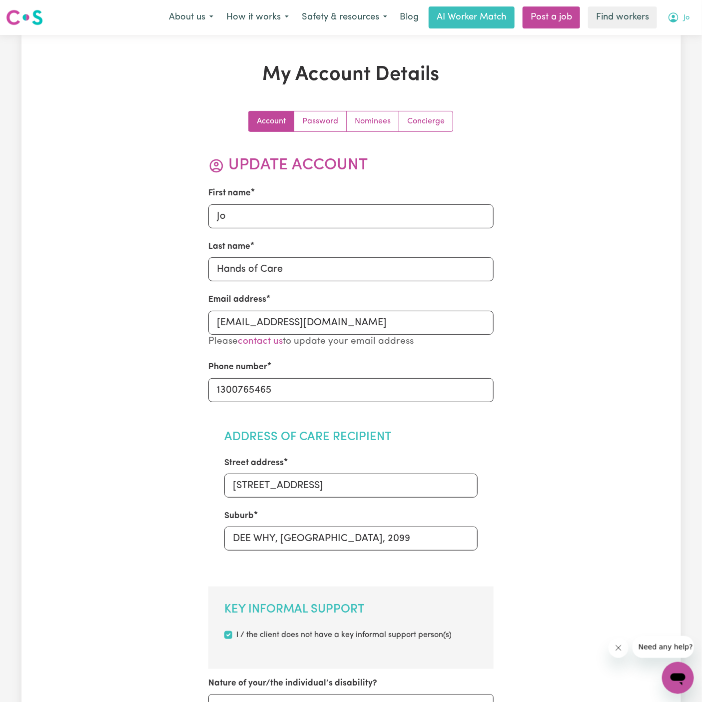
click at [684, 20] on span "Jo" at bounding box center [686, 17] width 6 height 11
click at [667, 48] on link "Logout" at bounding box center [655, 57] width 79 height 19
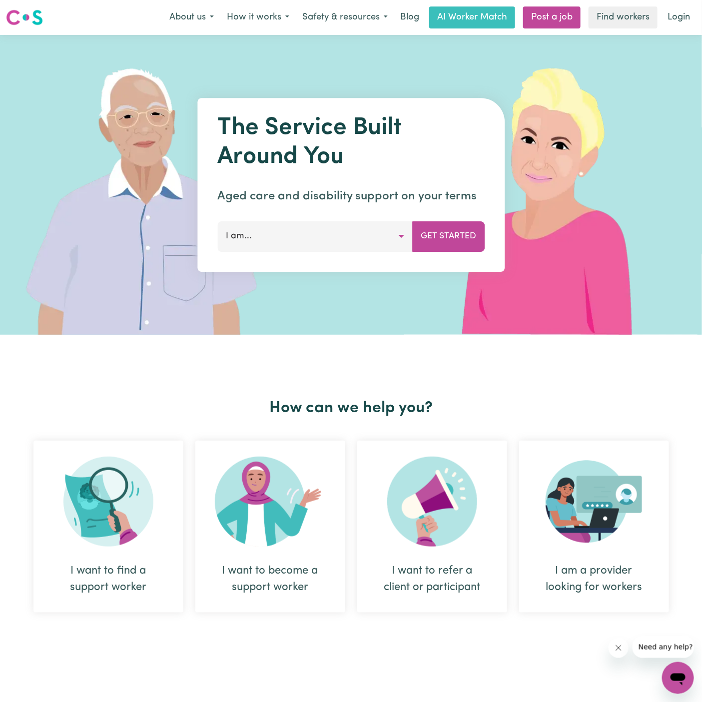
click at [538, 67] on img at bounding box center [553, 185] width 298 height 300
click at [687, 12] on link "Login" at bounding box center [678, 17] width 34 height 22
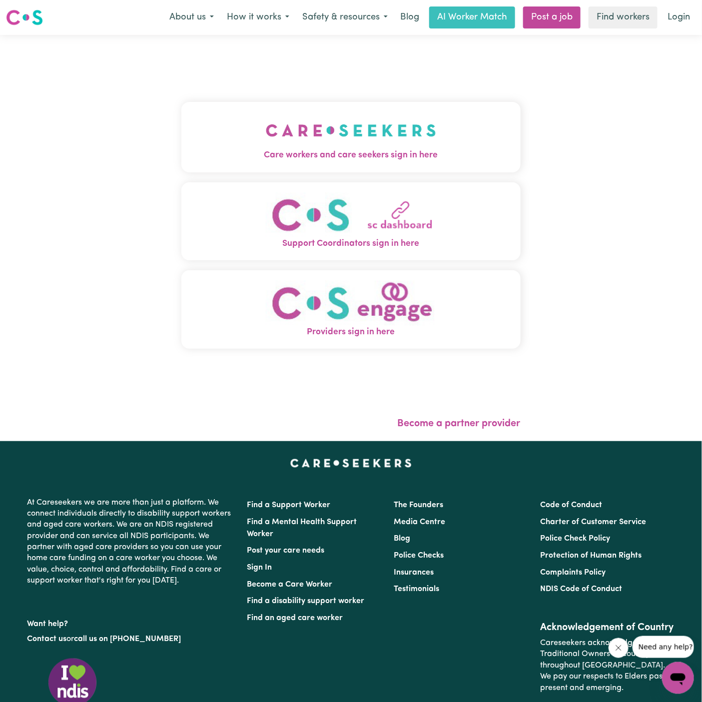
click at [354, 126] on img "Care workers and care seekers sign in here" at bounding box center [351, 130] width 170 height 37
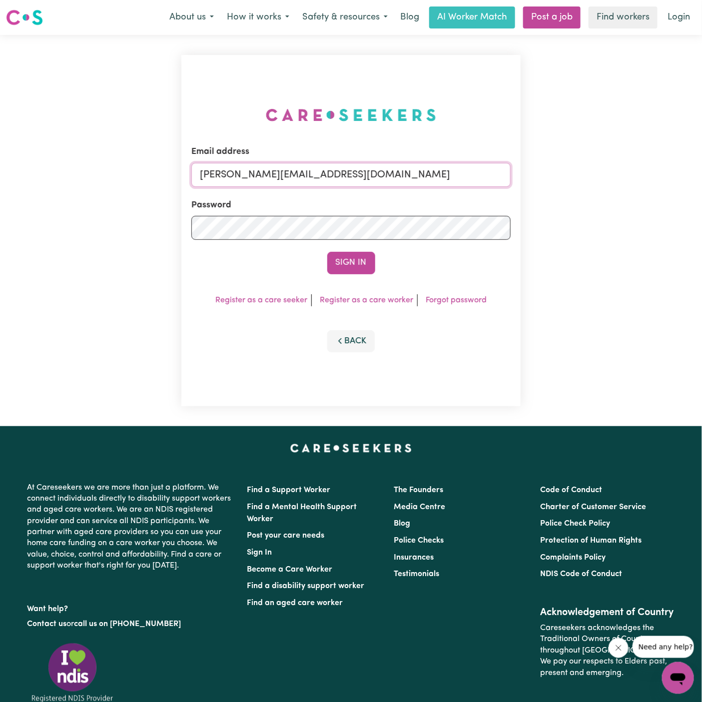
click at [409, 181] on input "[PERSON_NAME][EMAIL_ADDRESS][DOMAIN_NAME]" at bounding box center [350, 175] width 319 height 24
drag, startPoint x: 251, startPoint y: 177, endPoint x: 690, endPoint y: 196, distance: 439.5
click at [690, 196] on div "Email address [EMAIL_ADDRESS][DOMAIN_NAME] Password Sign In Register as a care …" at bounding box center [351, 230] width 702 height 391
drag, startPoint x: 619, startPoint y: 224, endPoint x: 520, endPoint y: 216, distance: 99.3
click at [520, 216] on div "Email address superuser~johoc Password Sign In Register as a care seeker Regist…" at bounding box center [351, 230] width 702 height 391
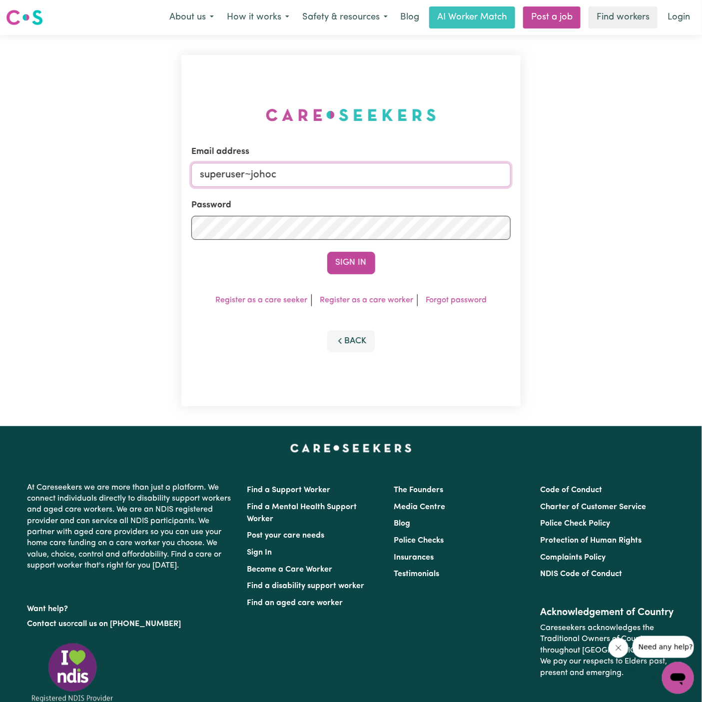
click at [347, 174] on input "superuser~johoc" at bounding box center [350, 175] width 319 height 24
type input "[EMAIL_ADDRESS][DOMAIN_NAME]"
click at [363, 249] on form "Email address [EMAIL_ADDRESS][DOMAIN_NAME] Password Sign In" at bounding box center [350, 209] width 319 height 128
click at [360, 260] on button "Sign In" at bounding box center [351, 263] width 48 height 22
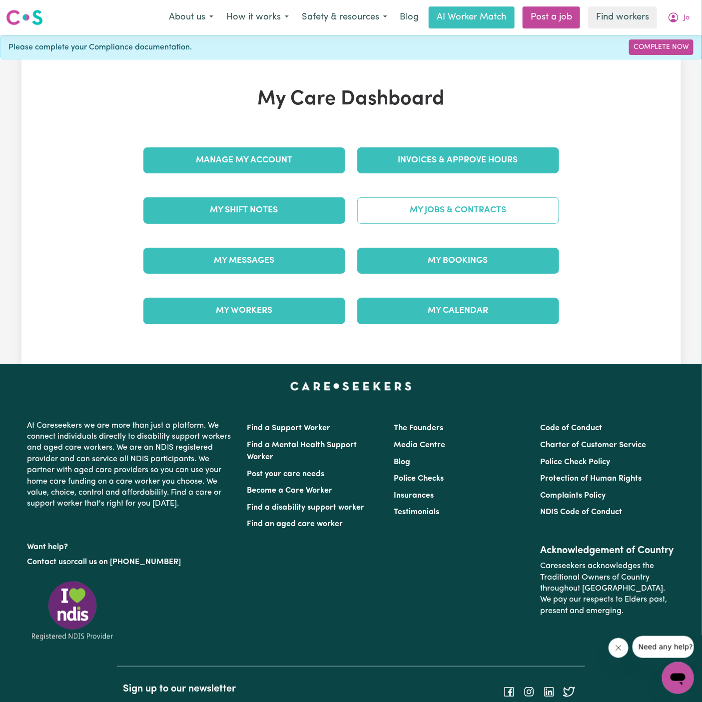
click at [495, 214] on link "My Jobs & Contracts" at bounding box center [458, 210] width 202 height 26
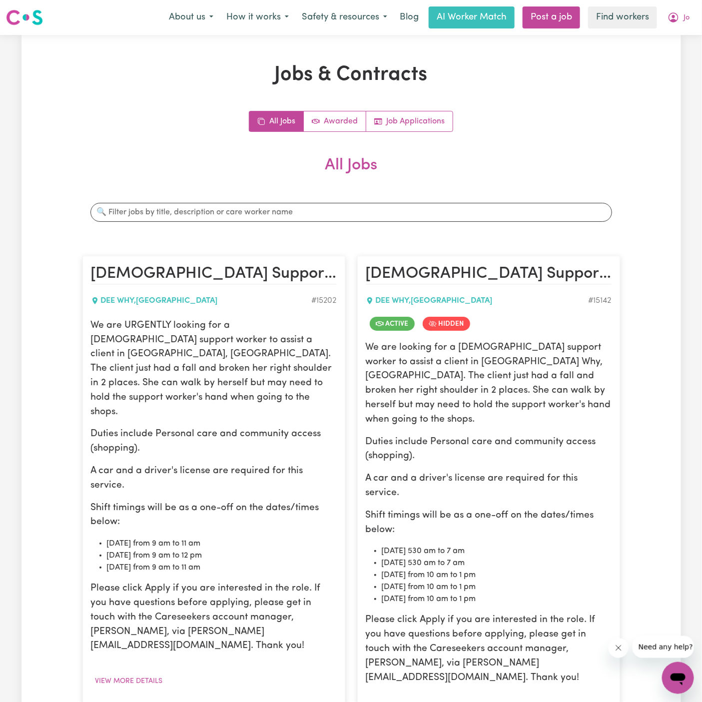
click at [101, 427] on p "Duties include Personal care and community access (shopping)." at bounding box center [214, 441] width 246 height 29
drag, startPoint x: 90, startPoint y: 322, endPoint x: 238, endPoint y: 522, distance: 249.3
click at [238, 522] on article "[DEMOGRAPHIC_DATA] Support Worker Needed In Dee Why, [GEOGRAPHIC_DATA] DEE WHY …" at bounding box center [213, 496] width 263 height 481
copy div "We are URGENTLY looking for a [DEMOGRAPHIC_DATA] support worker to assist a cli…"
click at [689, 19] on button "Jo" at bounding box center [678, 17] width 35 height 21
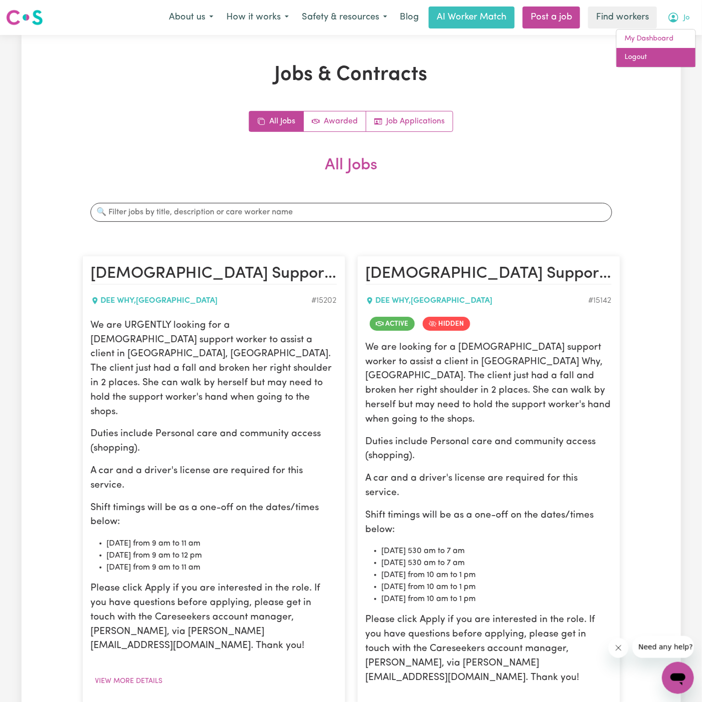
click at [681, 55] on link "Logout" at bounding box center [655, 57] width 79 height 19
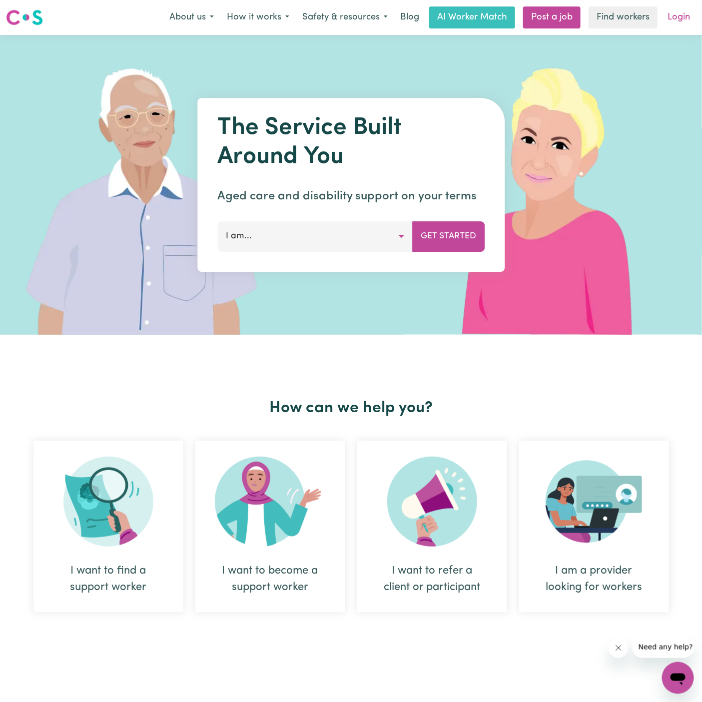
click at [680, 19] on link "Login" at bounding box center [678, 17] width 34 height 22
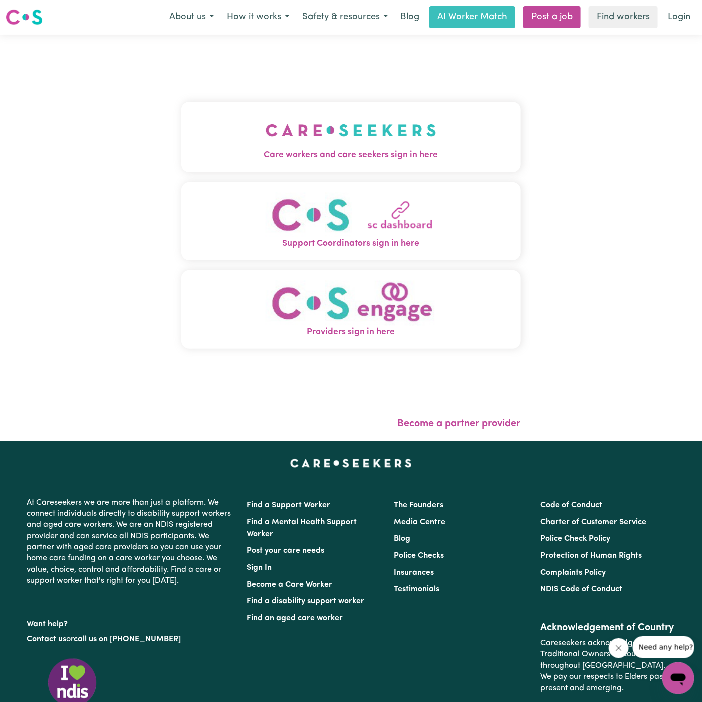
click at [371, 118] on img "Care workers and care seekers sign in here" at bounding box center [351, 130] width 170 height 37
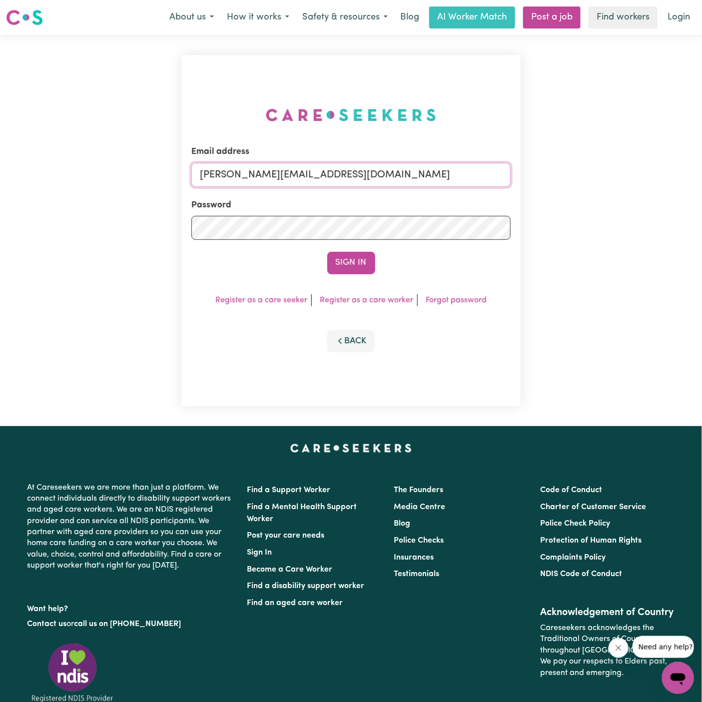
click at [362, 175] on input "[PERSON_NAME][EMAIL_ADDRESS][DOMAIN_NAME]" at bounding box center [350, 175] width 319 height 24
drag, startPoint x: 249, startPoint y: 173, endPoint x: 532, endPoint y: 200, distance: 284.5
click at [532, 200] on div "Email address [EMAIL_ADDRESS][DOMAIN_NAME] Password Sign In Register as a care …" at bounding box center [351, 230] width 702 height 391
type input "[EMAIL_ADDRESS][DOMAIN_NAME]"
click at [353, 262] on button "Sign In" at bounding box center [351, 263] width 48 height 22
